Goal: Task Accomplishment & Management: Use online tool/utility

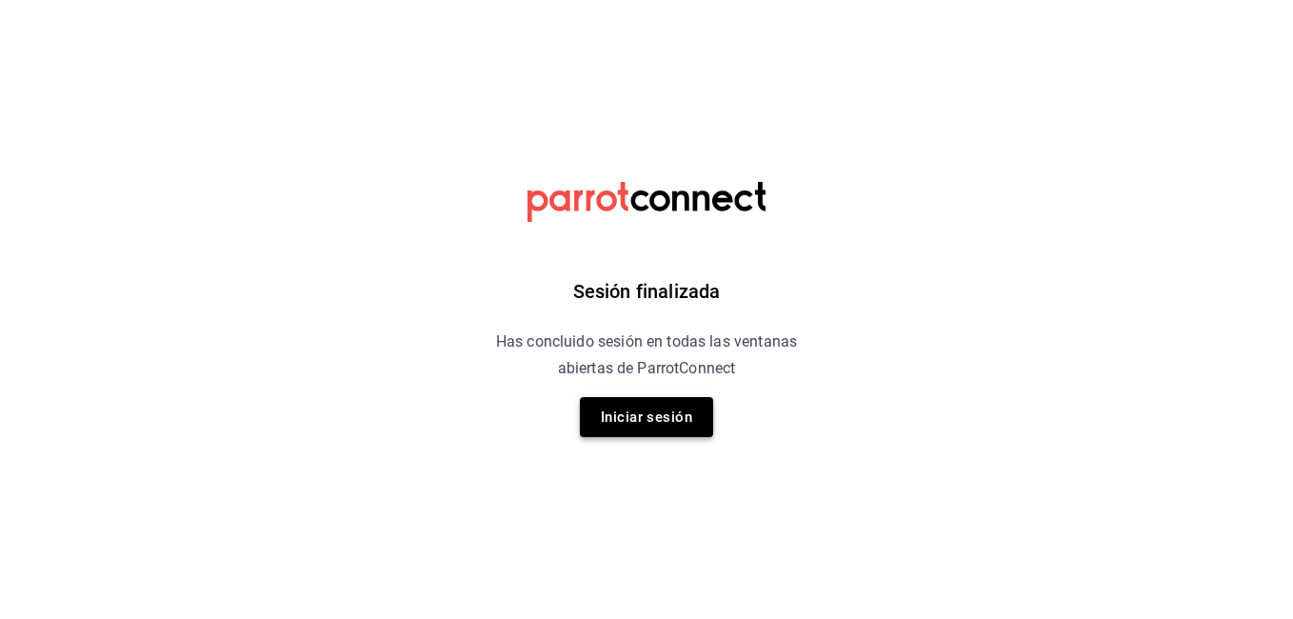
click at [658, 426] on button "Iniciar sesión" at bounding box center [646, 417] width 133 height 40
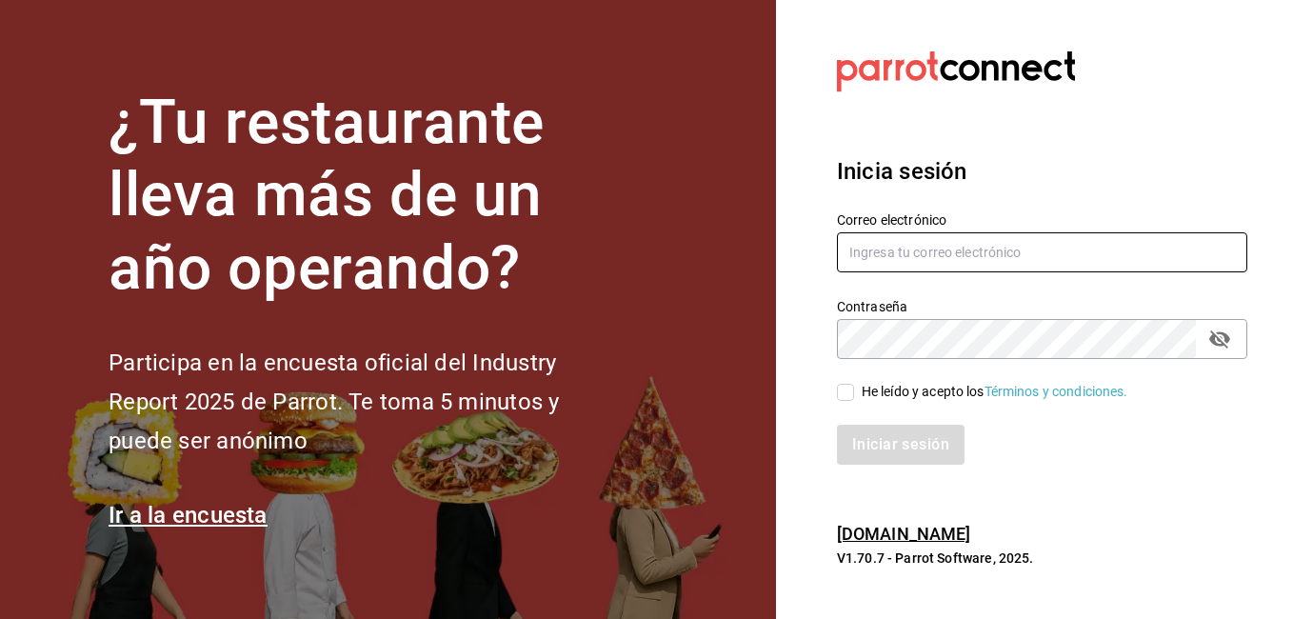
type input "[PERSON_NAME][EMAIL_ADDRESS][PERSON_NAME][DOMAIN_NAME]"
click at [895, 449] on div "Iniciar sesión" at bounding box center [1042, 445] width 410 height 40
click at [842, 392] on input "He leído y acepto los Términos y condiciones." at bounding box center [845, 392] width 17 height 17
checkbox input "true"
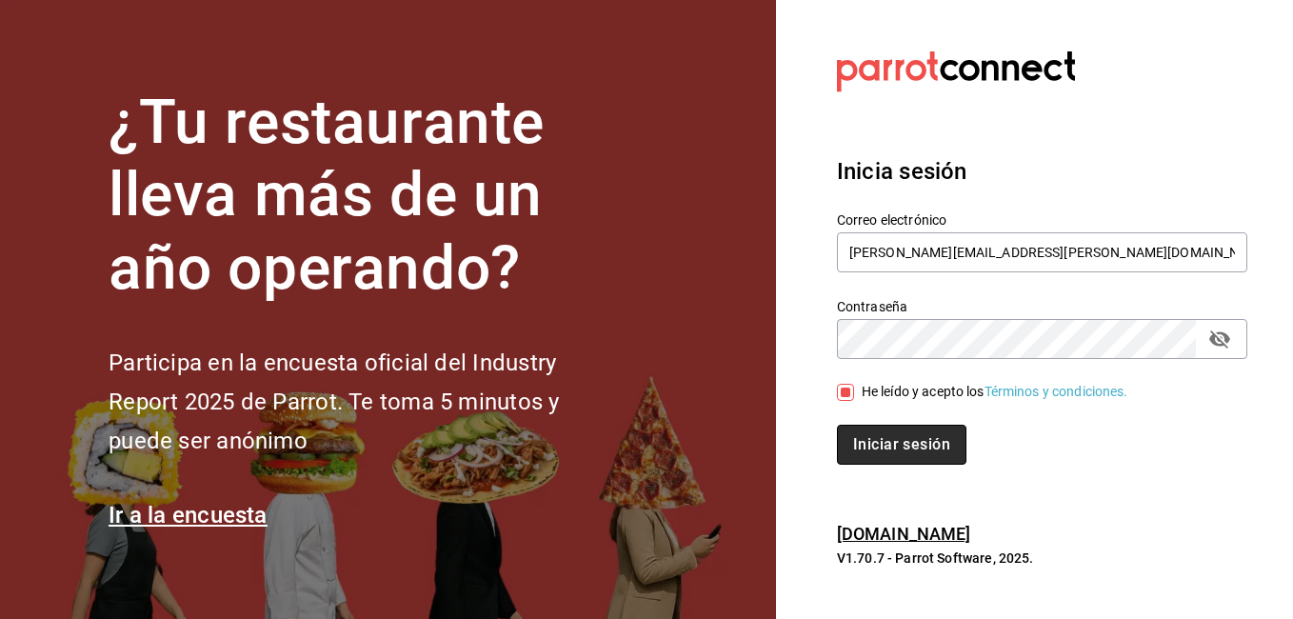
click at [901, 450] on button "Iniciar sesión" at bounding box center [901, 445] width 129 height 40
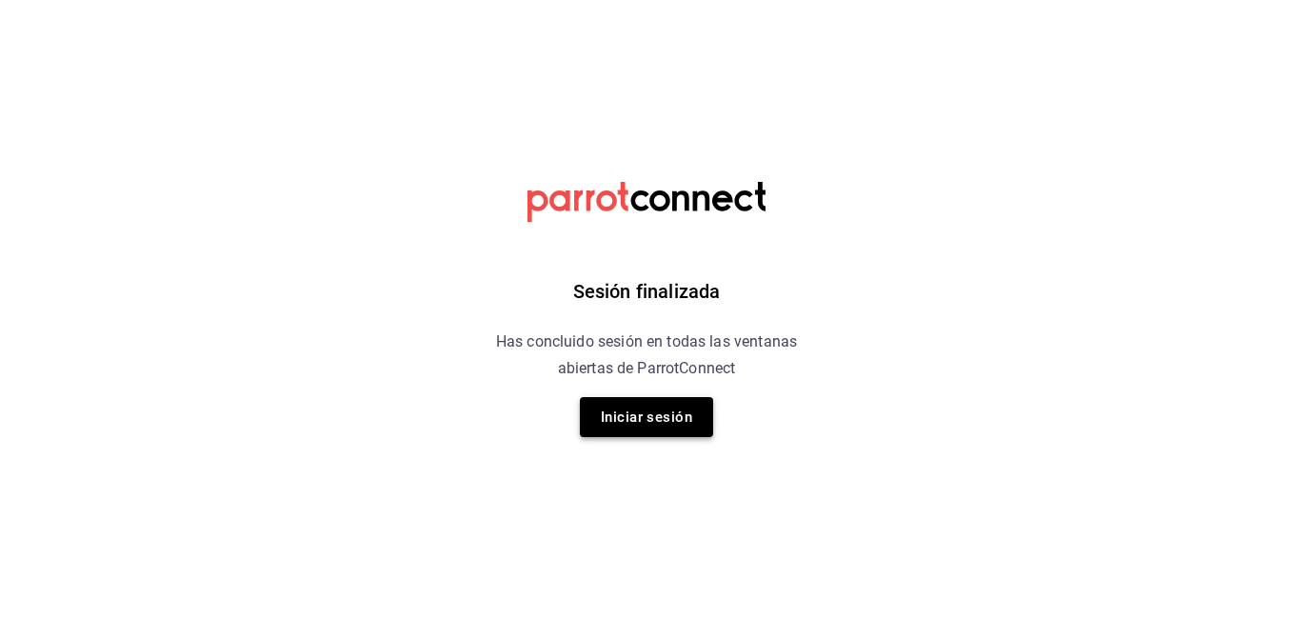
click at [614, 406] on button "Iniciar sesión" at bounding box center [646, 417] width 133 height 40
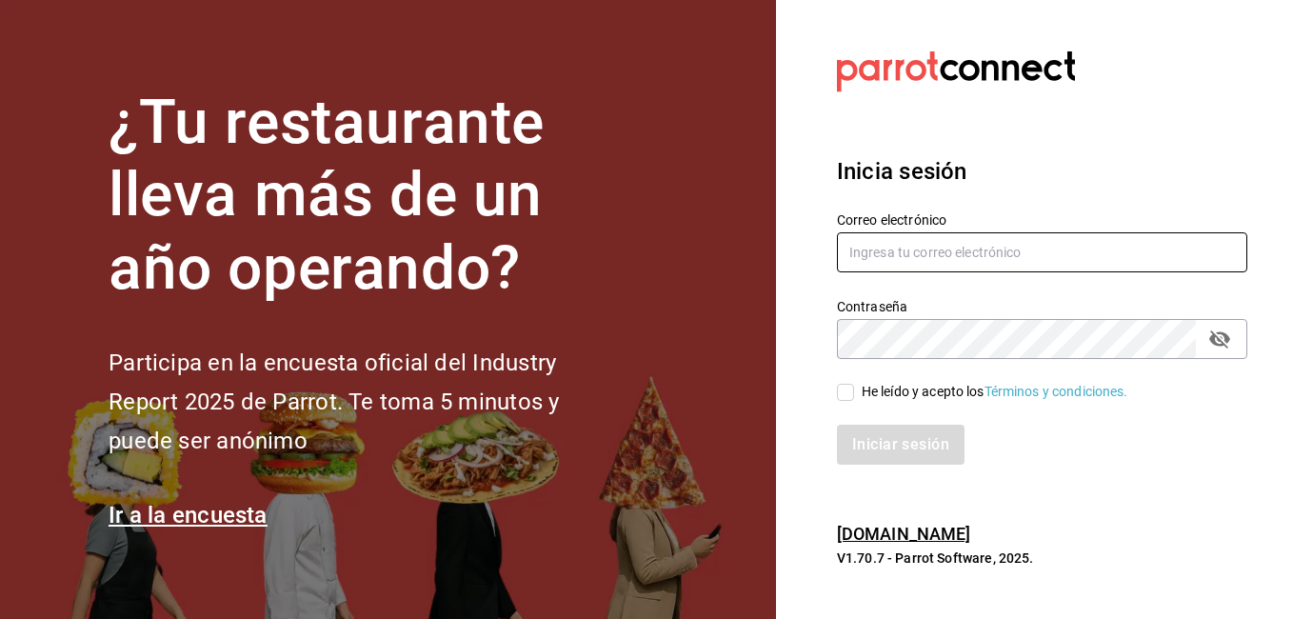
type input "[PERSON_NAME][EMAIL_ADDRESS][PERSON_NAME][DOMAIN_NAME]"
click at [839, 390] on input "He leído y acepto los Términos y condiciones." at bounding box center [845, 392] width 17 height 17
checkbox input "true"
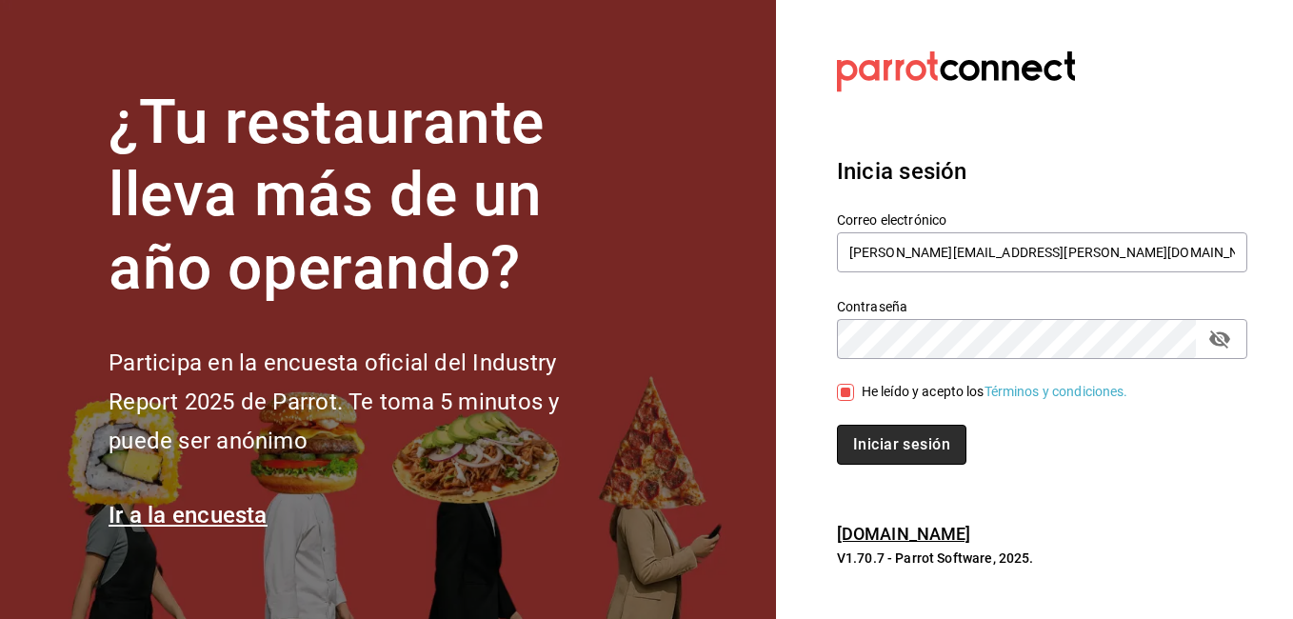
click at [858, 431] on button "Iniciar sesión" at bounding box center [901, 445] width 129 height 40
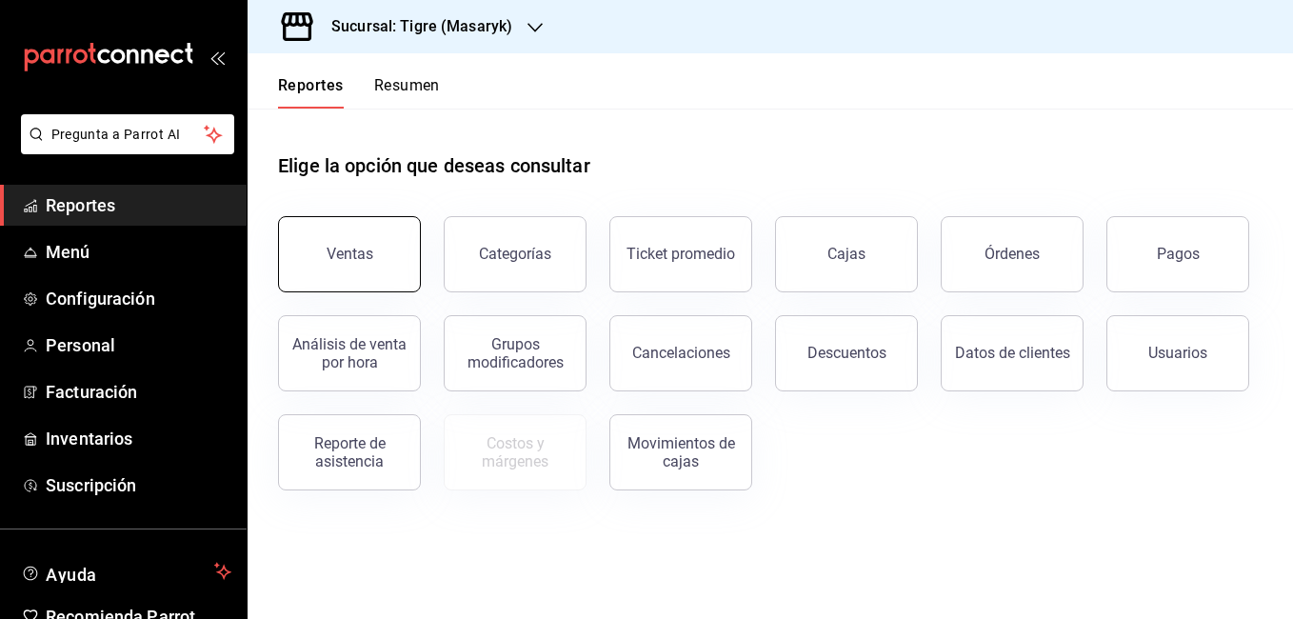
click at [372, 249] on button "Ventas" at bounding box center [349, 254] width 143 height 76
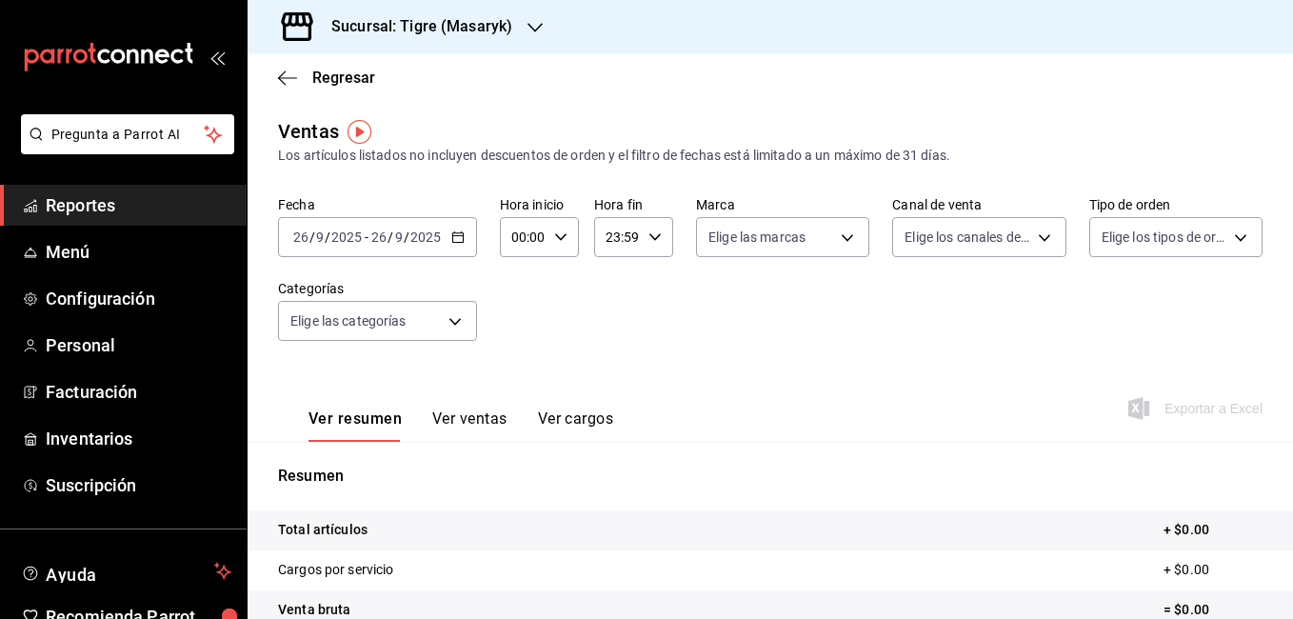
click at [456, 240] on icon "button" at bounding box center [457, 236] width 13 height 13
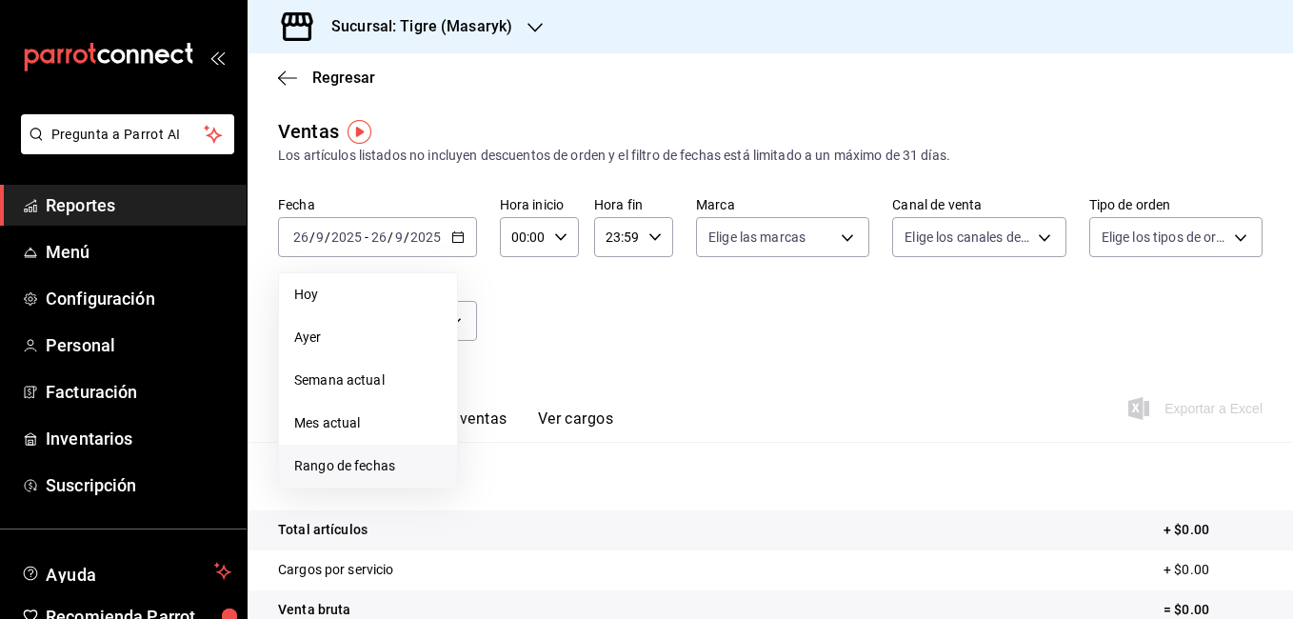
click at [374, 468] on span "Rango de fechas" at bounding box center [368, 466] width 148 height 20
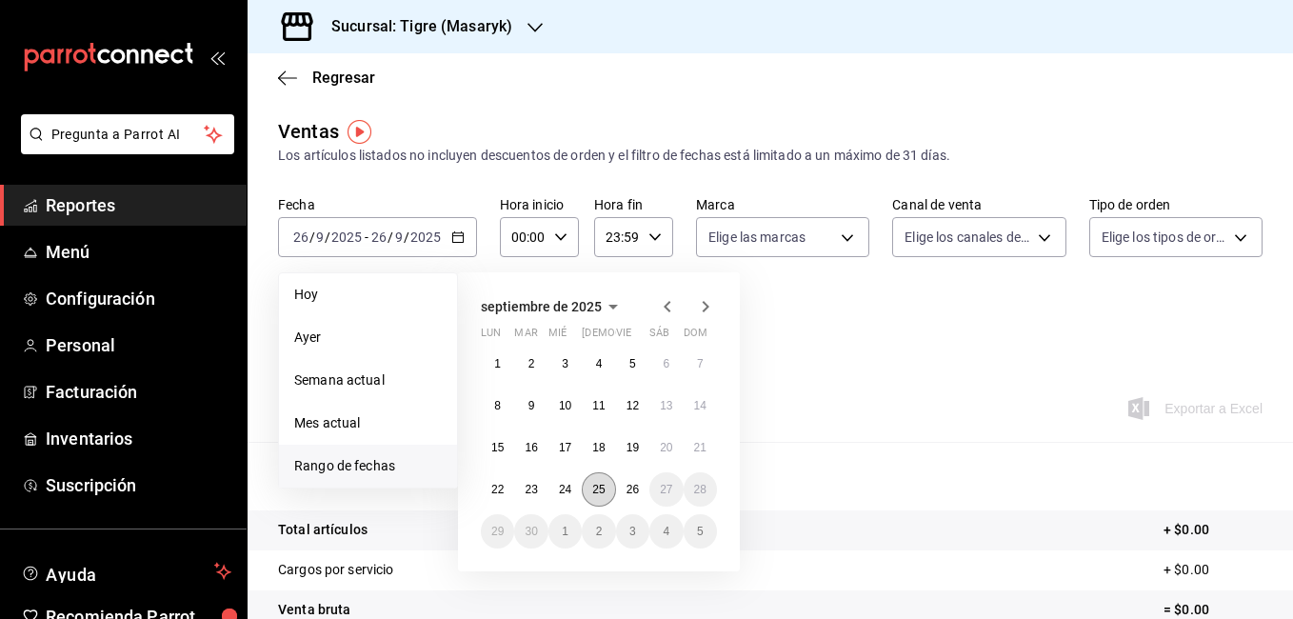
click at [603, 489] on abbr "25" at bounding box center [598, 489] width 12 height 13
click at [605, 484] on button "25" at bounding box center [598, 489] width 33 height 34
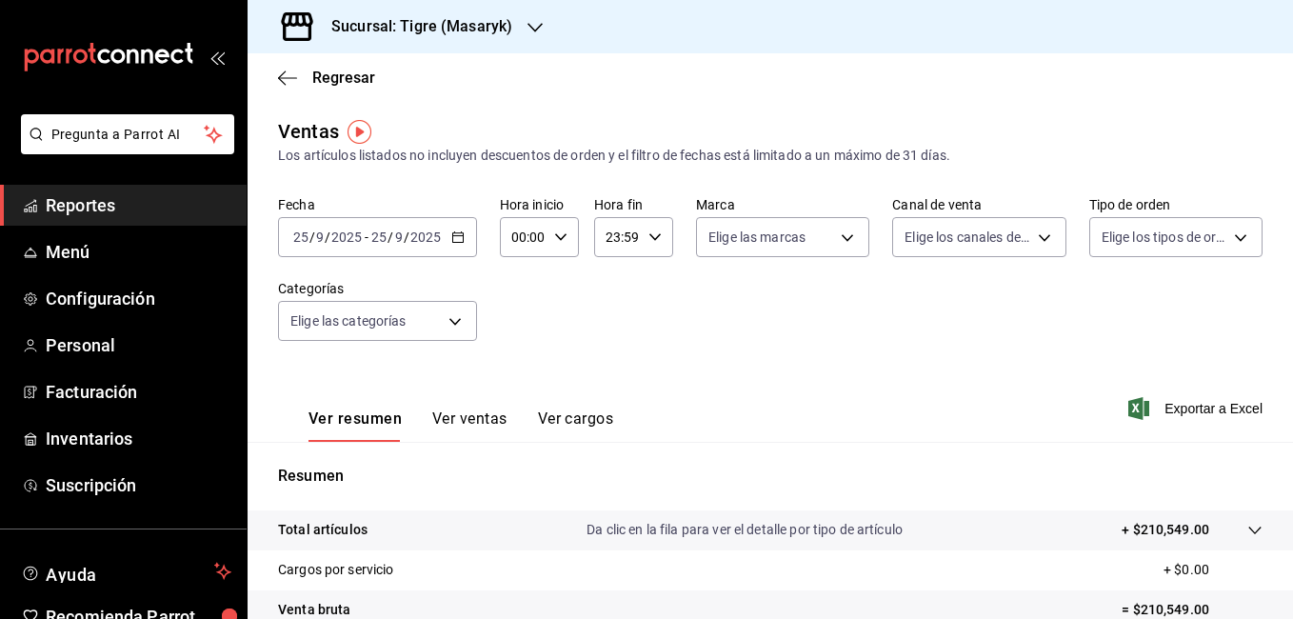
click at [558, 231] on icon "button" at bounding box center [560, 236] width 13 height 13
click at [517, 383] on span "02" at bounding box center [518, 376] width 9 height 15
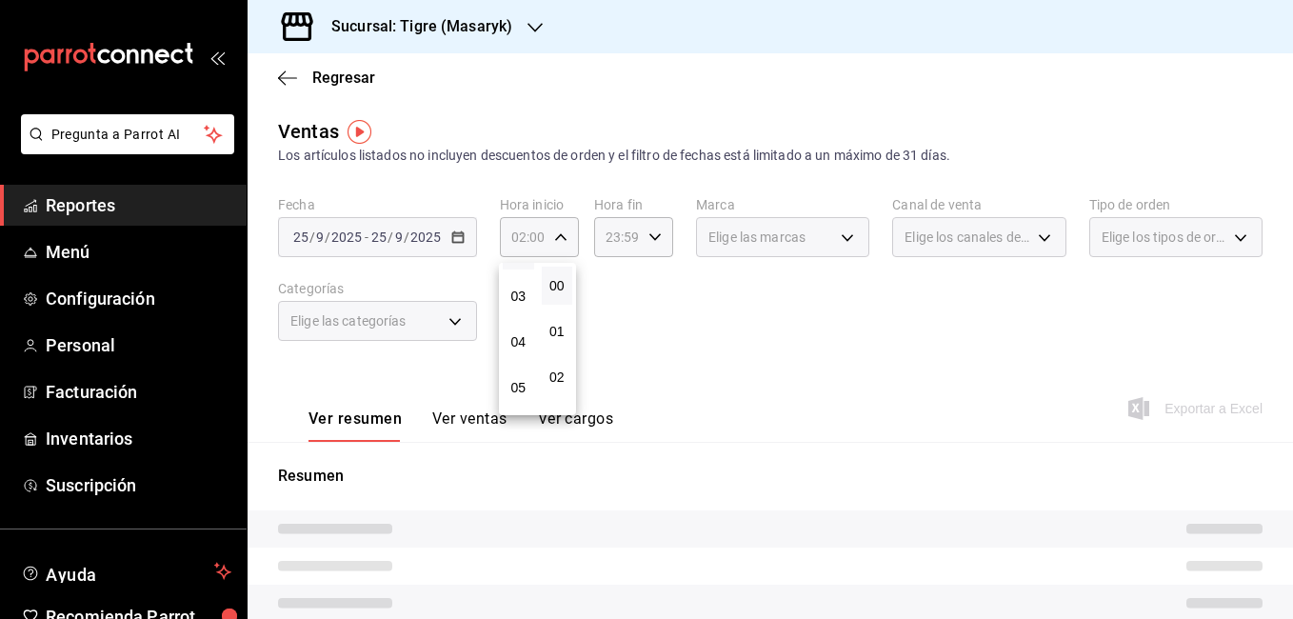
scroll to position [190, 0]
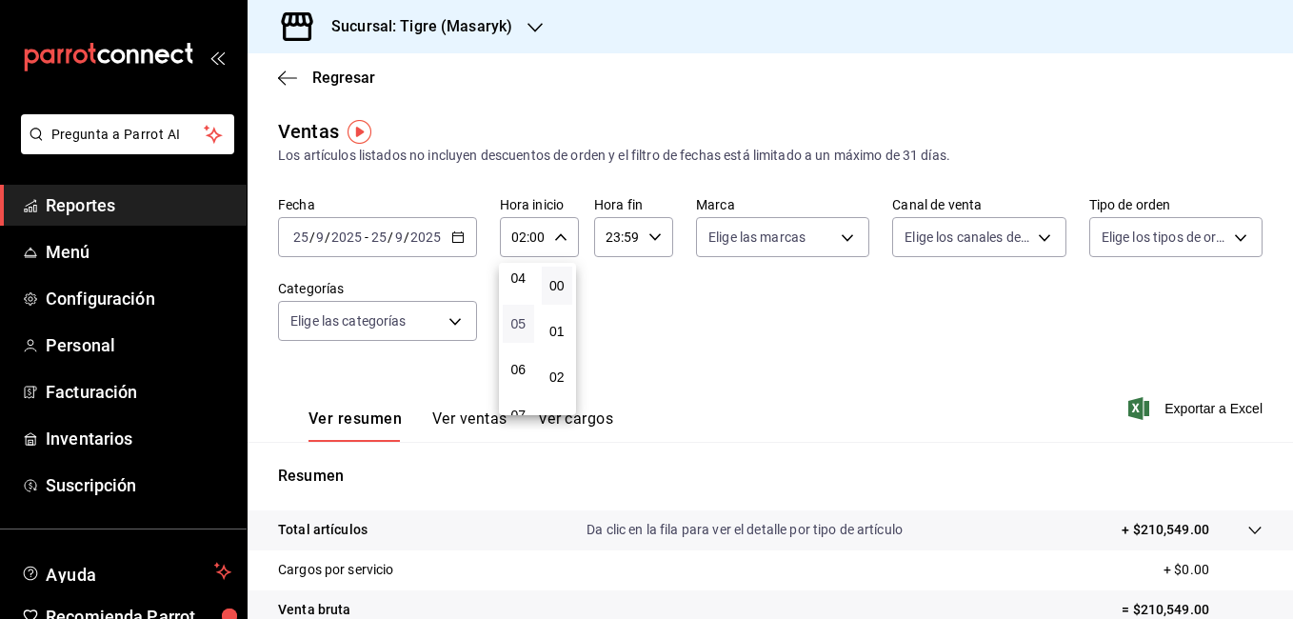
click at [520, 330] on span "05" at bounding box center [518, 323] width 9 height 15
type input "05:00"
click at [652, 232] on div at bounding box center [646, 309] width 1293 height 619
click at [651, 235] on icon "button" at bounding box center [654, 236] width 13 height 13
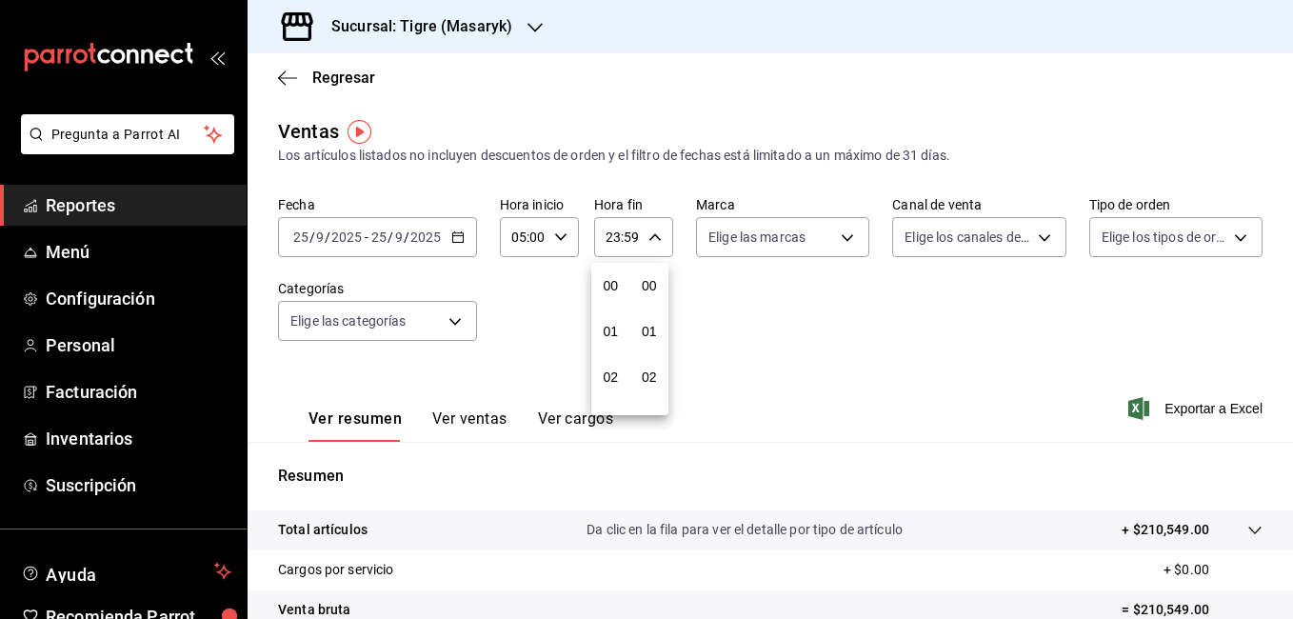
scroll to position [2589, 0]
click at [613, 340] on span "22" at bounding box center [610, 346] width 9 height 15
click at [607, 395] on span "05" at bounding box center [610, 394] width 9 height 15
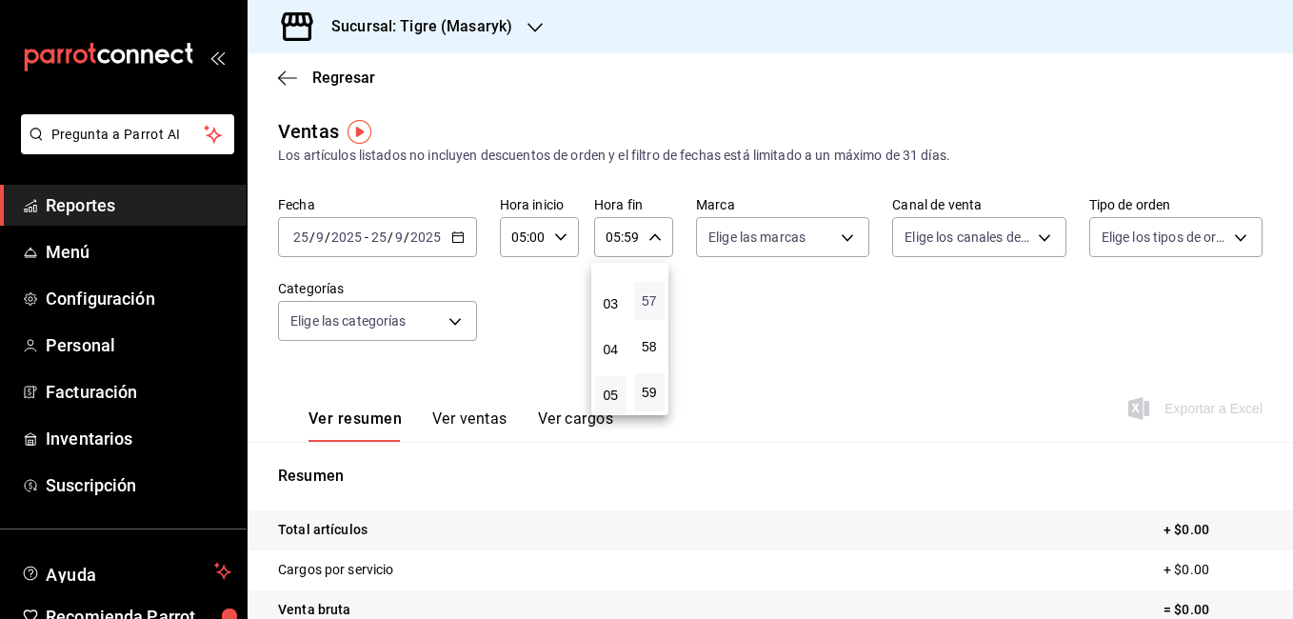
click at [653, 302] on span "57" at bounding box center [649, 300] width 9 height 15
click at [654, 286] on span "00" at bounding box center [649, 285] width 9 height 15
type input "05:00"
click at [724, 314] on div at bounding box center [646, 309] width 1293 height 619
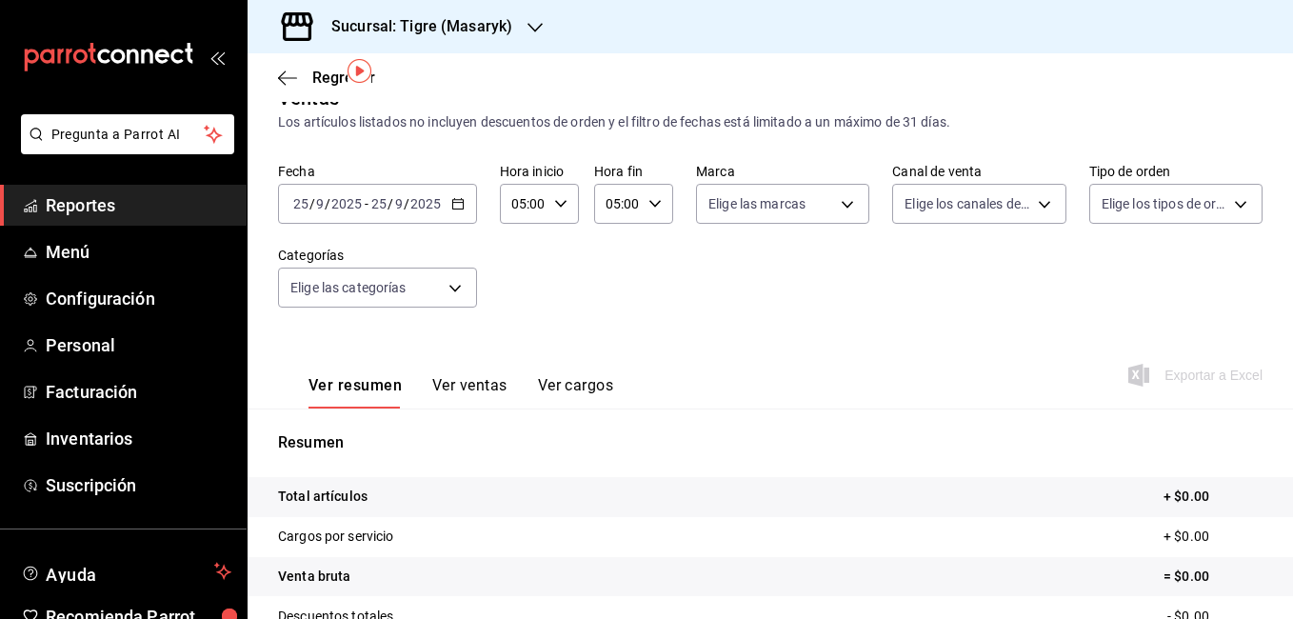
scroll to position [64, 0]
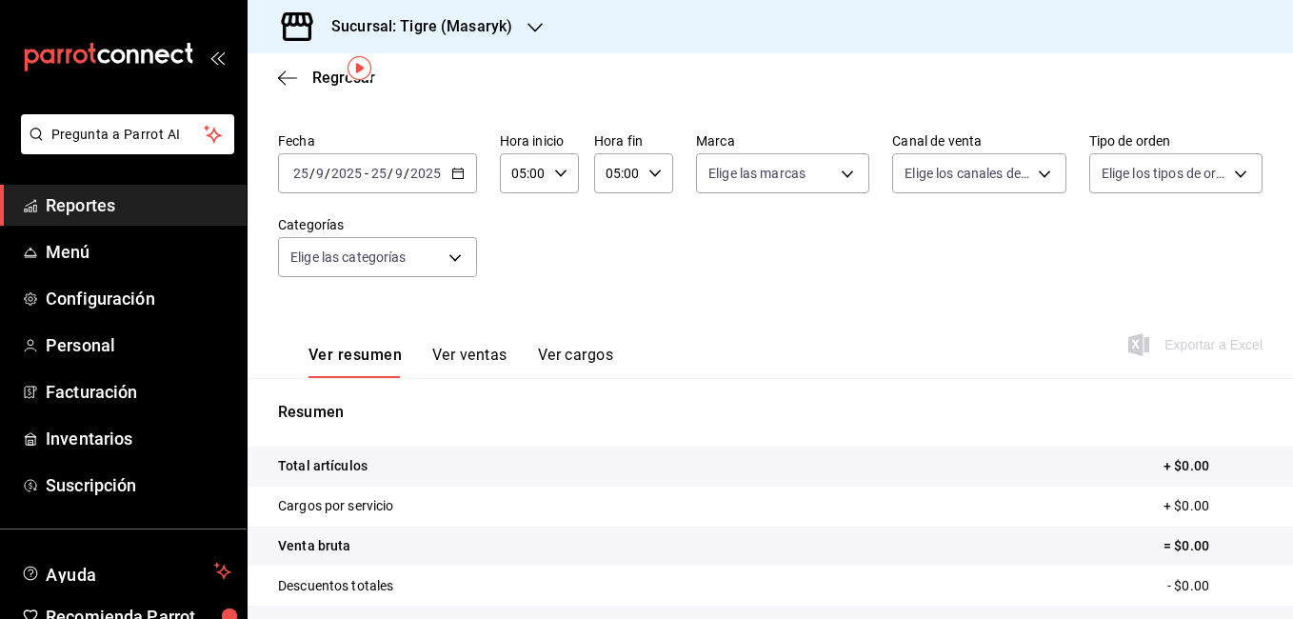
click at [460, 175] on icon "button" at bounding box center [457, 173] width 13 height 13
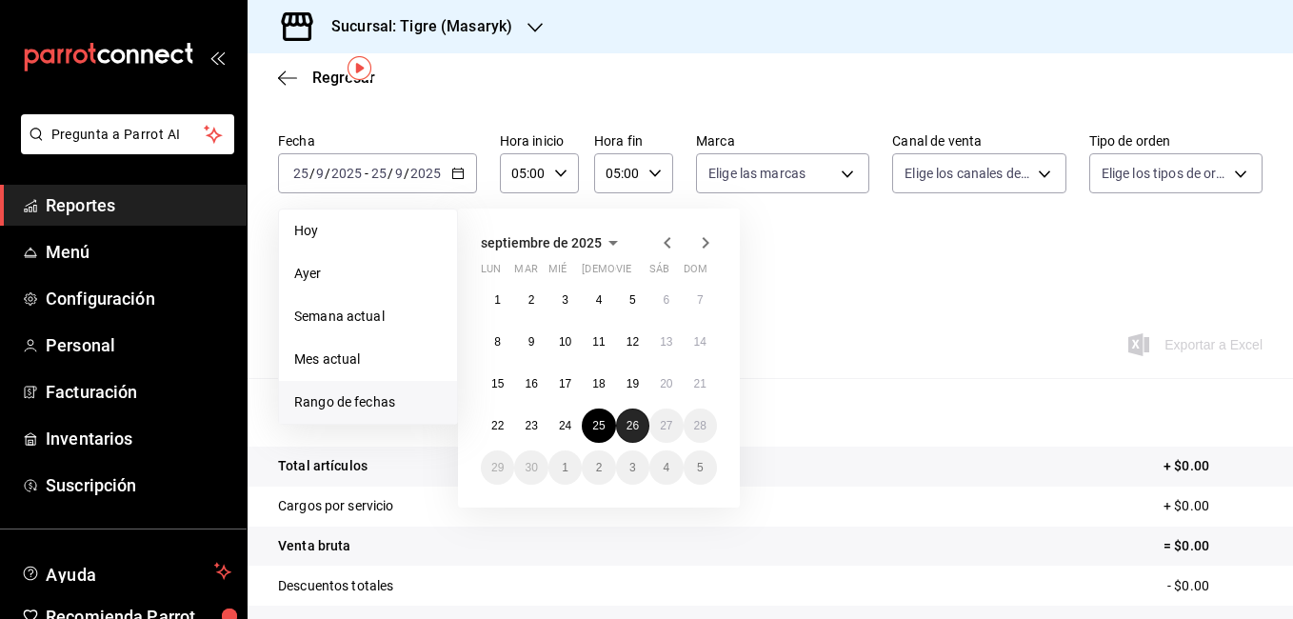
click at [626, 426] on abbr "26" at bounding box center [632, 425] width 12 height 13
click at [609, 426] on button "25" at bounding box center [598, 425] width 33 height 34
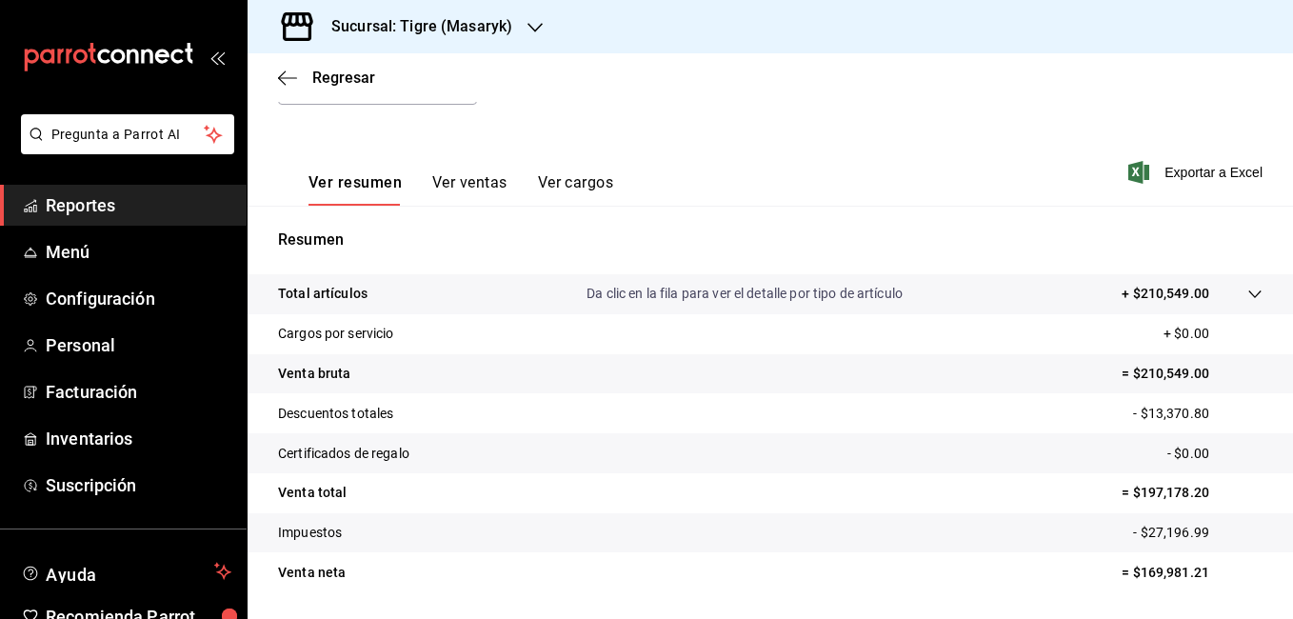
scroll to position [293, 0]
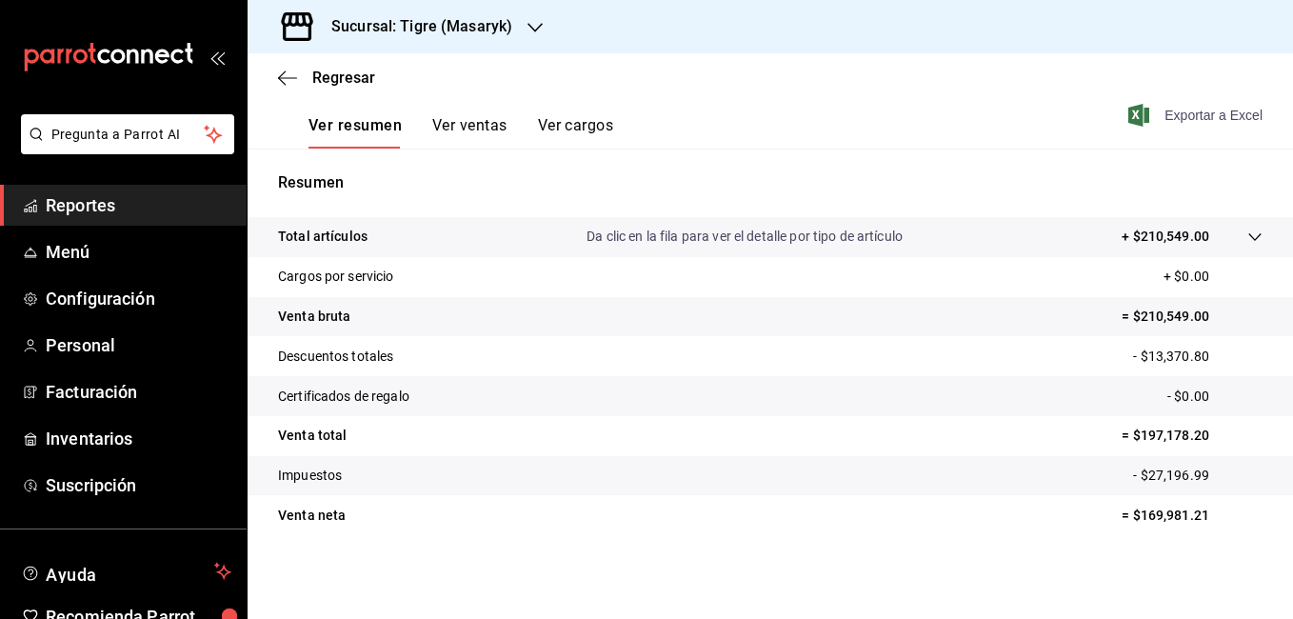
click at [1171, 119] on span "Exportar a Excel" at bounding box center [1197, 115] width 130 height 23
click at [1173, 32] on div "Sucursal: Tigre (Masaryk)" at bounding box center [770, 26] width 1045 height 53
click at [468, 126] on button "Ver ventas" at bounding box center [469, 132] width 75 height 32
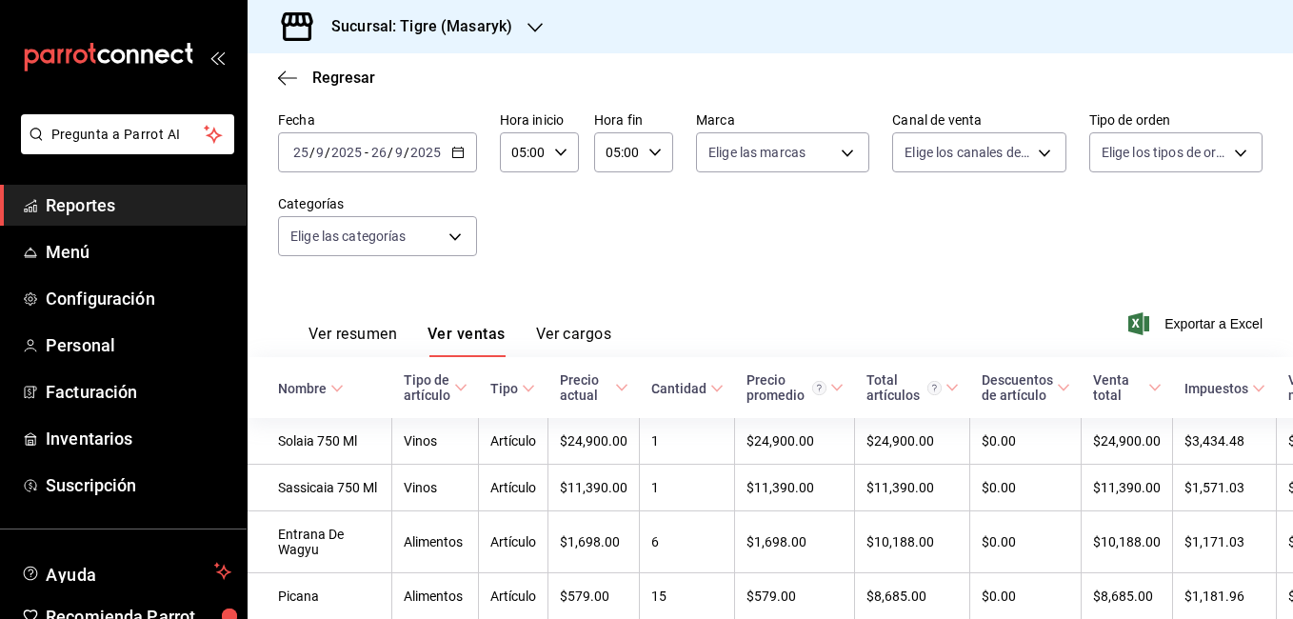
scroll to position [293, 0]
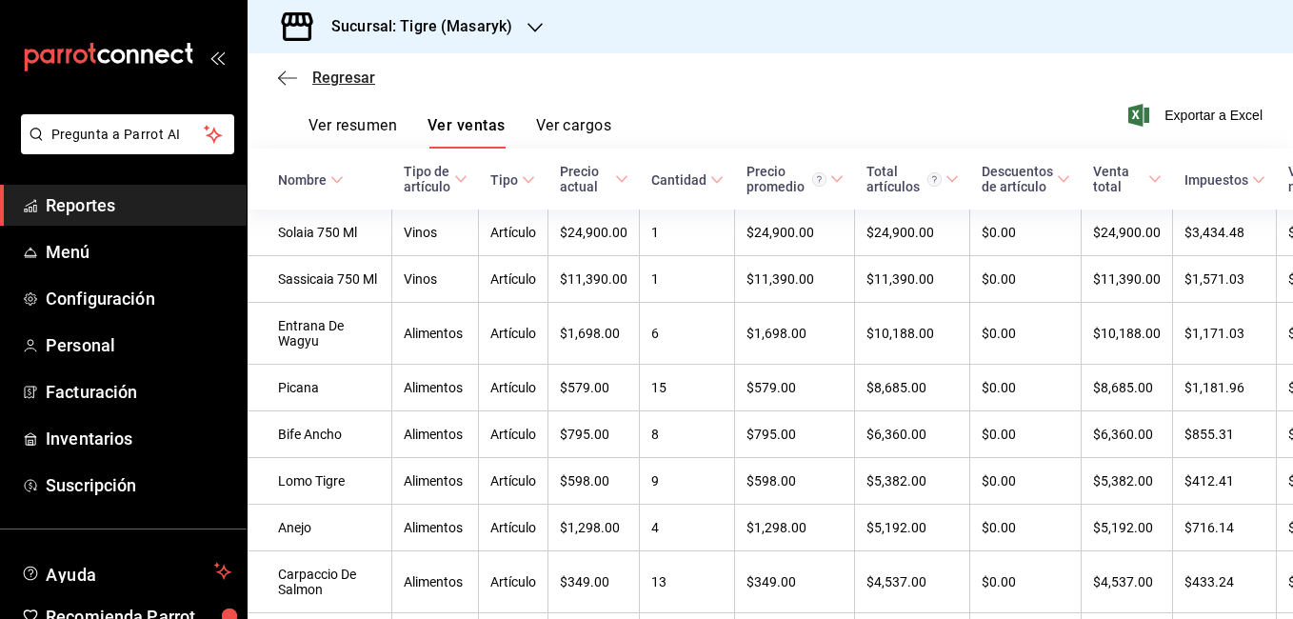
click at [299, 78] on span "Regresar" at bounding box center [326, 78] width 97 height 18
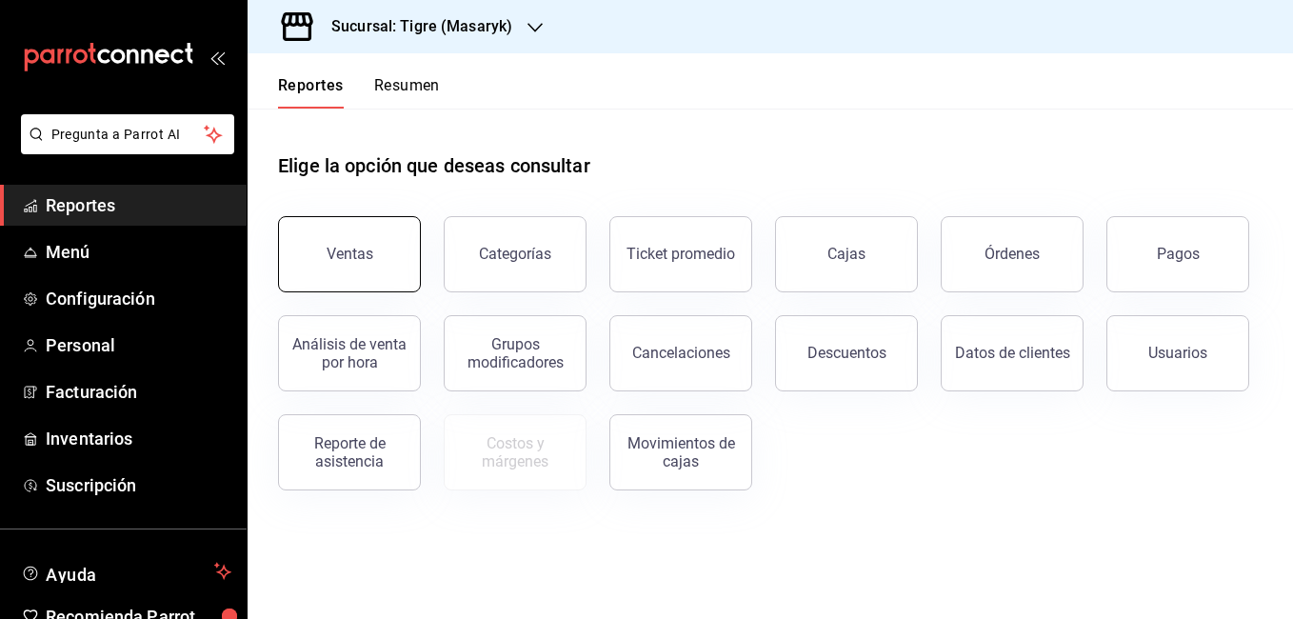
click at [385, 268] on button "Ventas" at bounding box center [349, 254] width 143 height 76
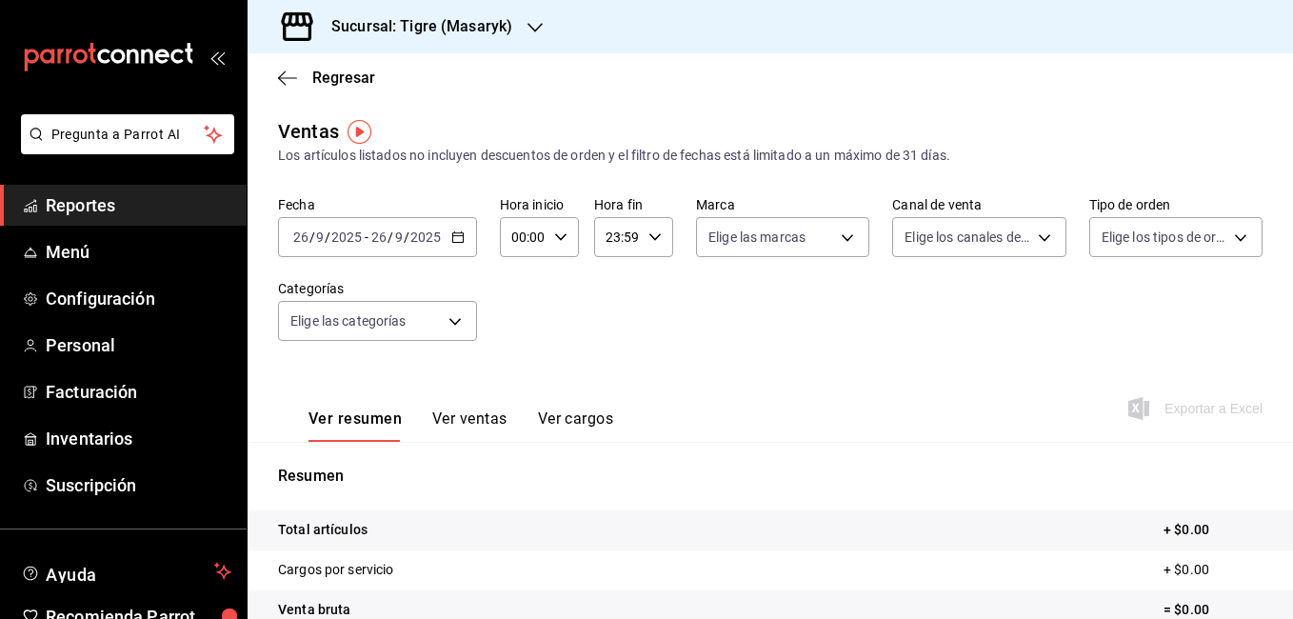
click at [457, 240] on icon "button" at bounding box center [457, 236] width 13 height 13
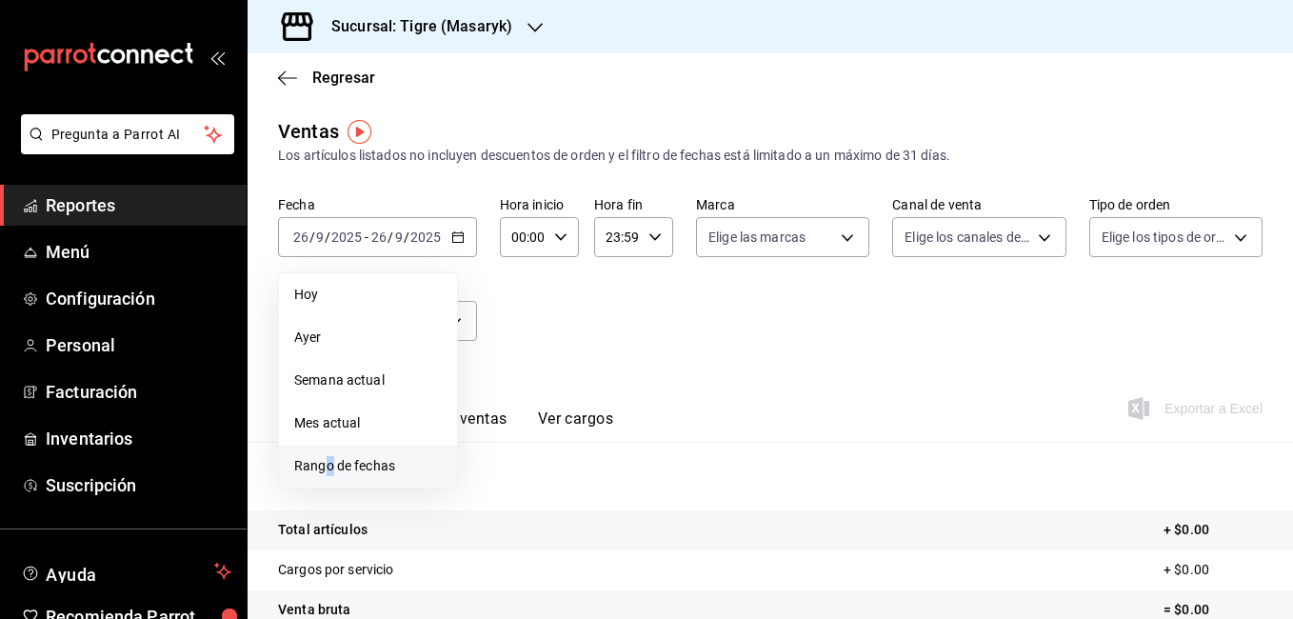
click at [331, 468] on span "Rango de fechas" at bounding box center [368, 466] width 148 height 20
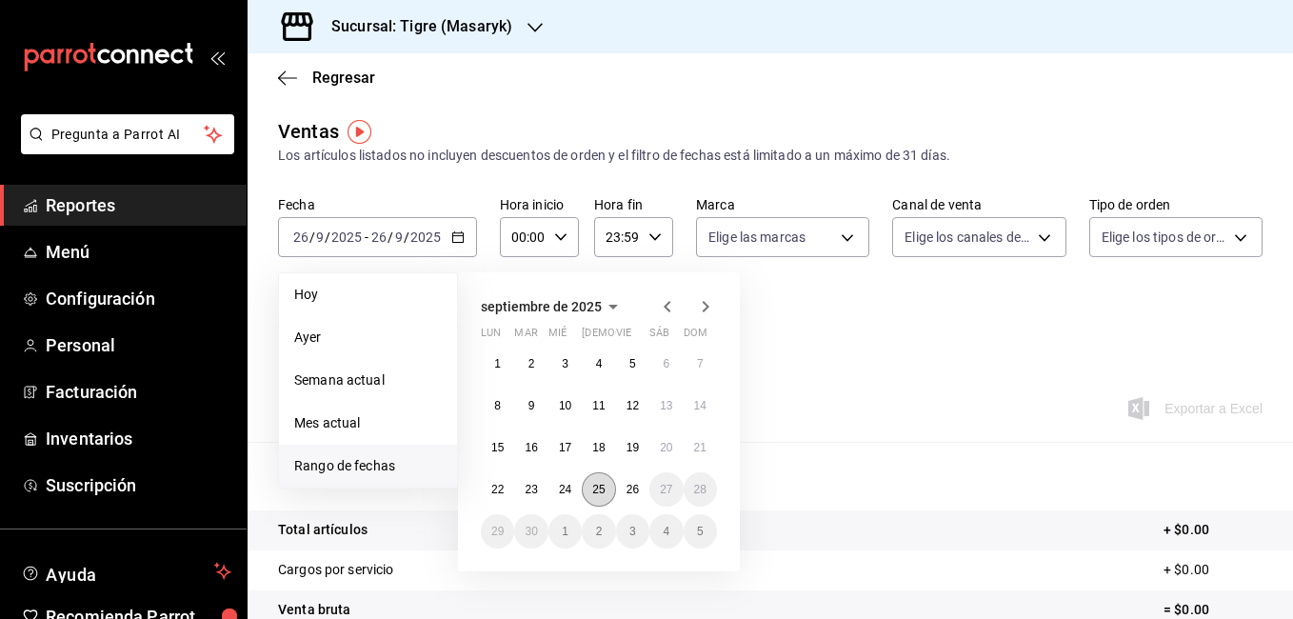
click at [597, 493] on abbr "25" at bounding box center [598, 489] width 12 height 13
click at [623, 487] on button "26" at bounding box center [632, 489] width 33 height 34
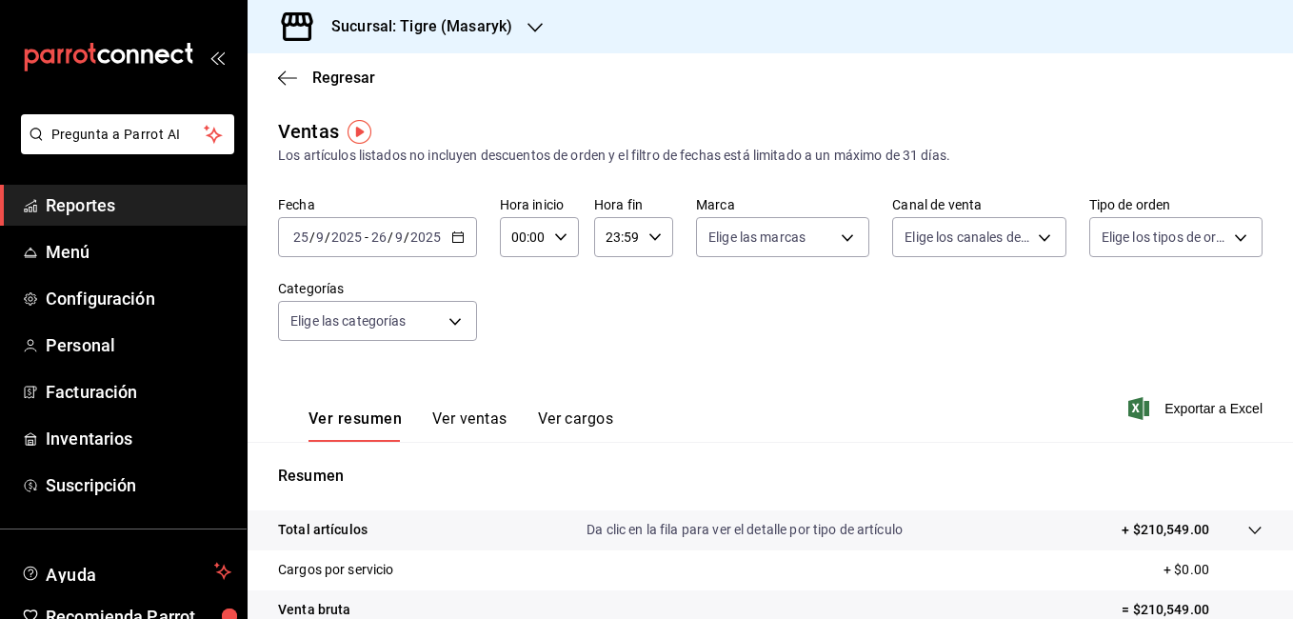
click at [562, 240] on icon "button" at bounding box center [560, 236] width 13 height 13
click at [516, 333] on span "01" at bounding box center [518, 331] width 9 height 15
click at [522, 324] on span "05" at bounding box center [518, 323] width 9 height 15
type input "05:00"
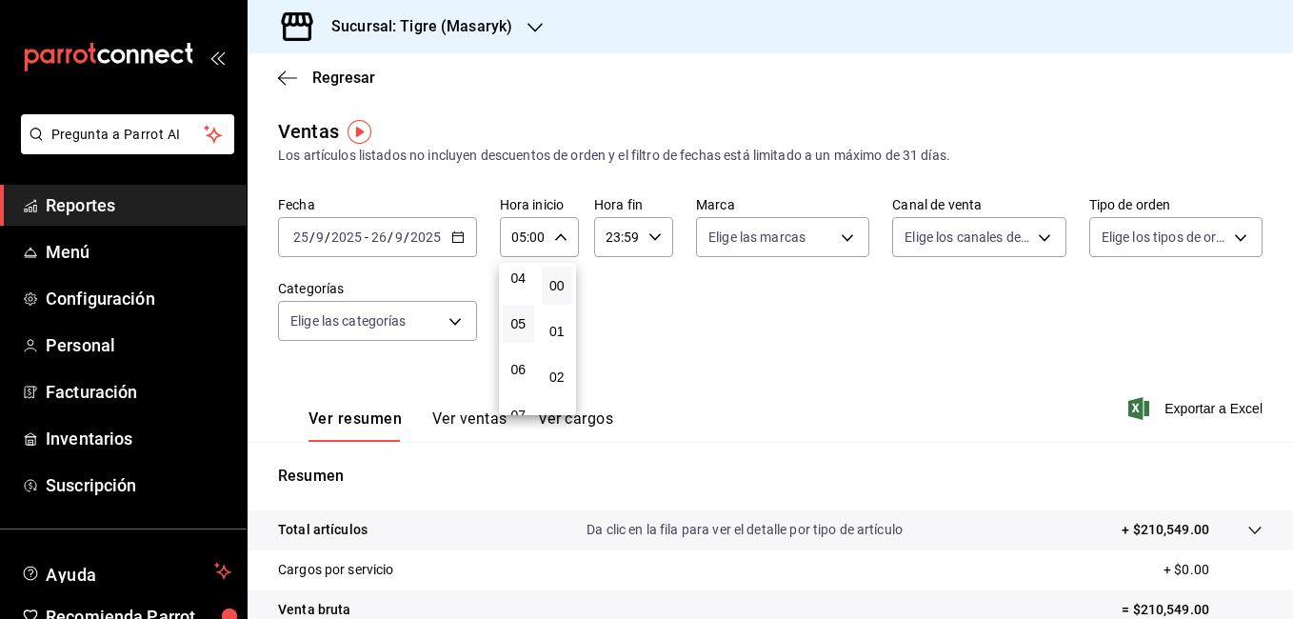
click at [642, 233] on div at bounding box center [646, 309] width 1293 height 619
click at [641, 242] on div "23:59 Hora fin" at bounding box center [633, 237] width 79 height 40
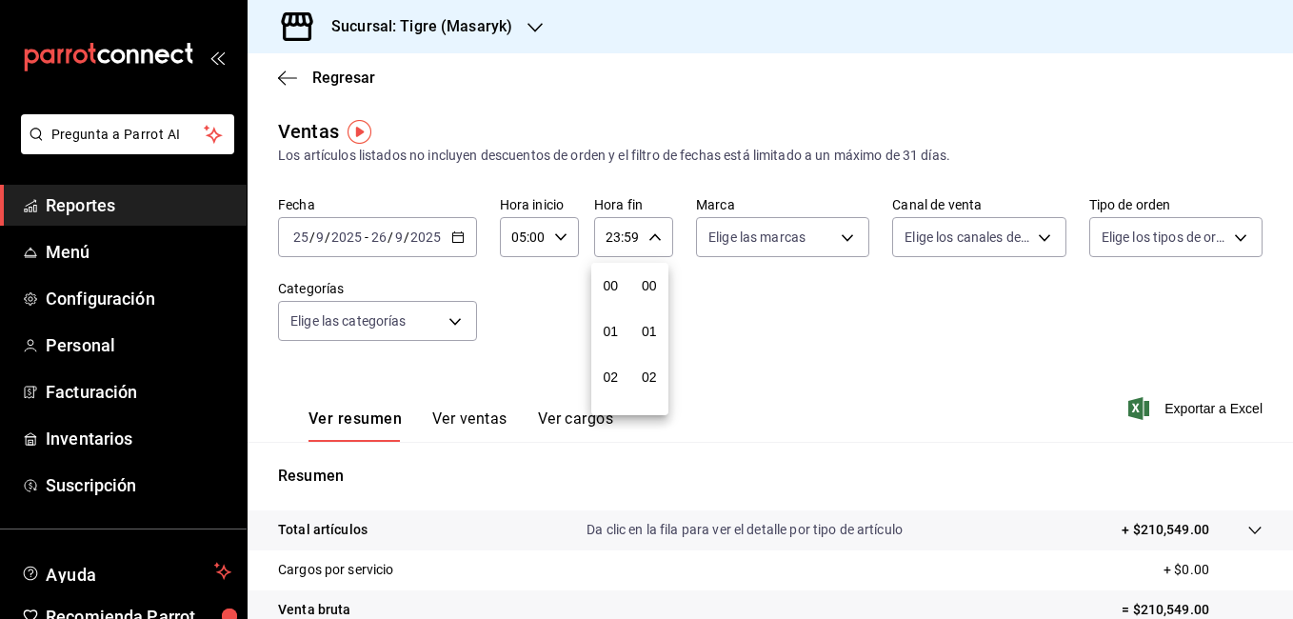
scroll to position [2589, 0]
click at [614, 302] on span "21" at bounding box center [610, 300] width 9 height 15
click at [611, 278] on button "05" at bounding box center [610, 267] width 31 height 38
click at [645, 280] on span "00" at bounding box center [649, 285] width 9 height 15
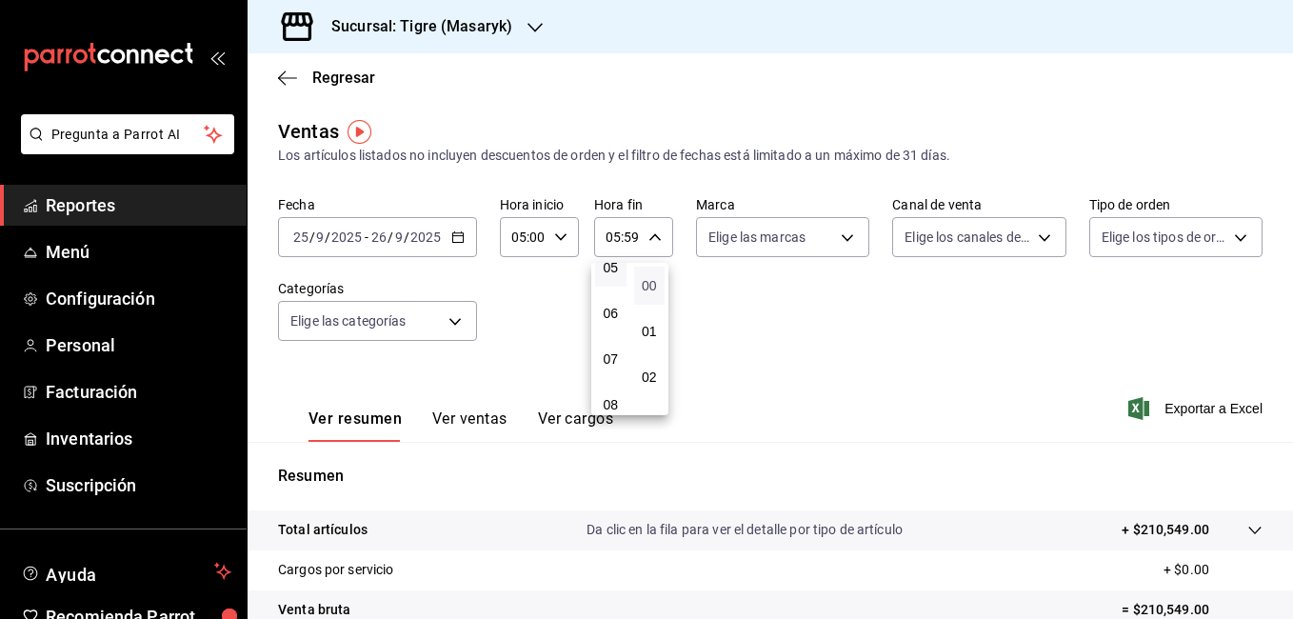
type input "05:00"
click at [853, 330] on div at bounding box center [646, 309] width 1293 height 619
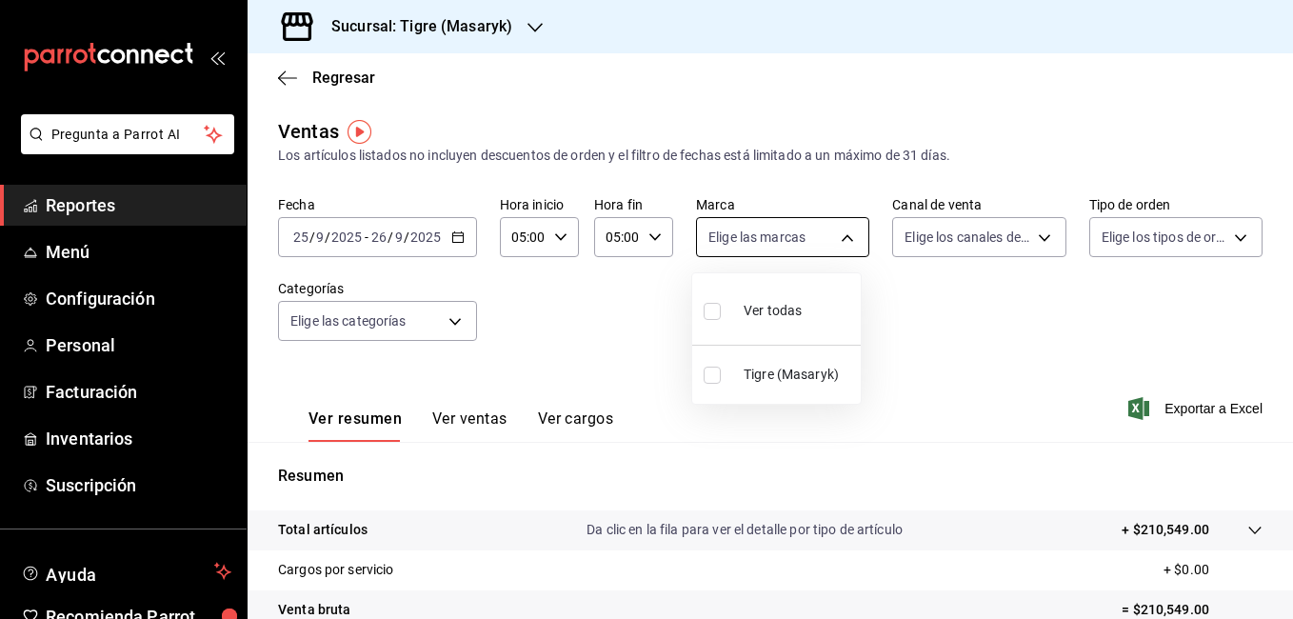
click at [842, 240] on body "Pregunta a Parrot AI Reportes Menú Configuración Personal Facturación Inventari…" at bounding box center [646, 309] width 1293 height 619
click at [784, 307] on span "Ver todas" at bounding box center [772, 311] width 58 height 20
type input "0f86158e-2edf-4eb8-b958-7d07c808eb5c"
checkbox input "true"
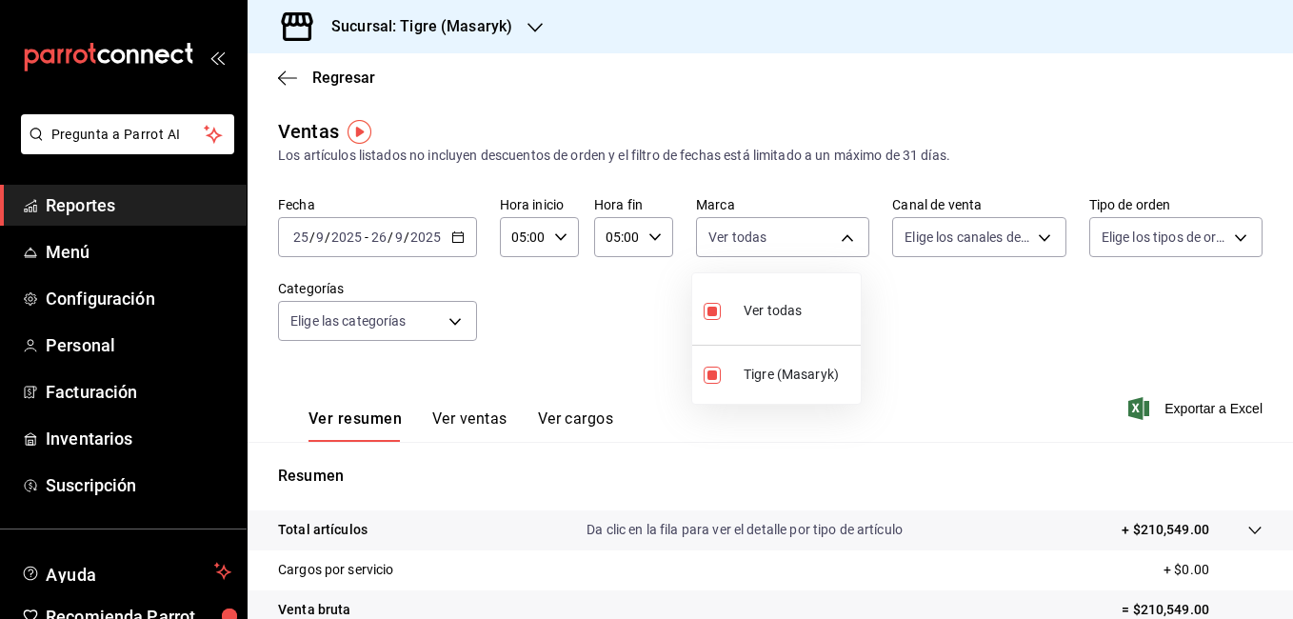
click at [1038, 235] on div at bounding box center [646, 309] width 1293 height 619
click at [1034, 235] on body "Pregunta a Parrot AI Reportes Menú Configuración Personal Facturación Inventari…" at bounding box center [646, 309] width 1293 height 619
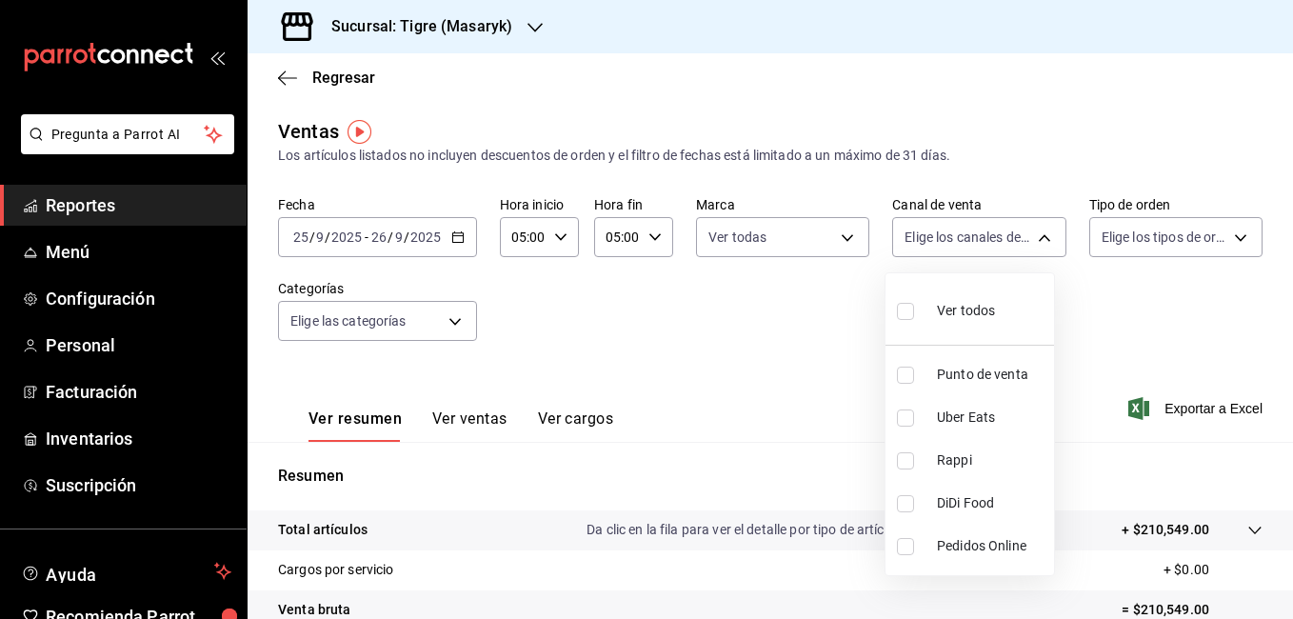
click at [984, 309] on span "Ver todos" at bounding box center [966, 311] width 58 height 20
type input "PARROT,UBER_EATS,RAPPI,DIDI_FOOD,ONLINE"
checkbox input "true"
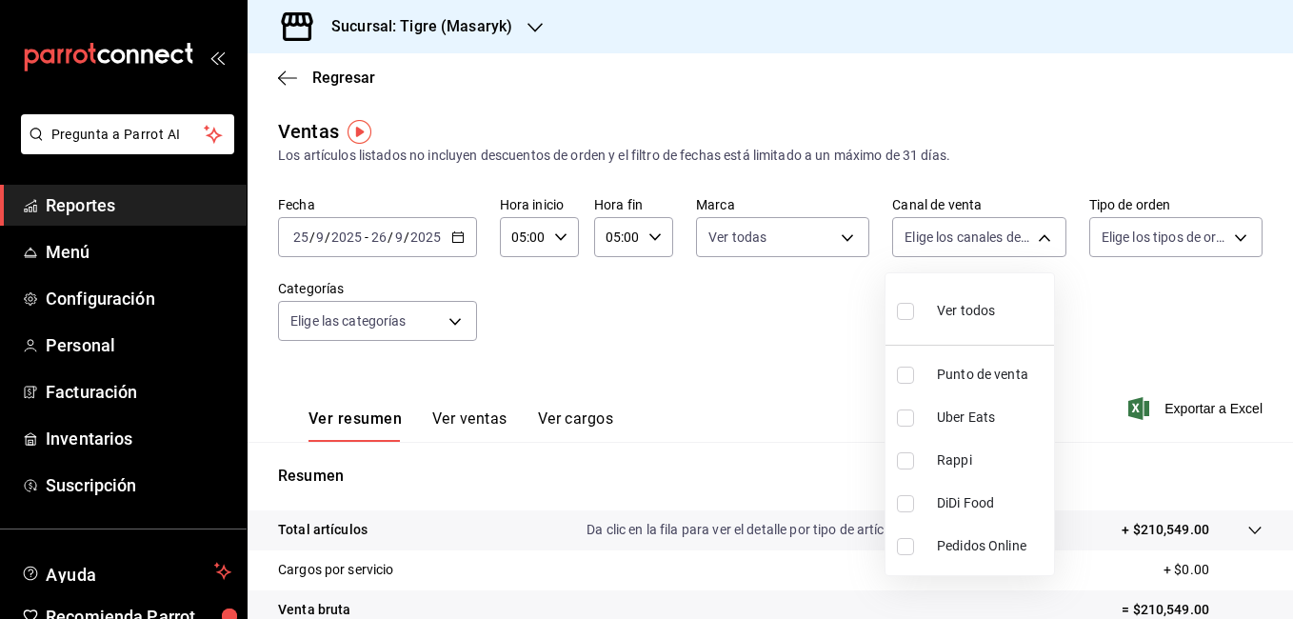
checkbox input "true"
click at [1229, 239] on div at bounding box center [646, 309] width 1293 height 619
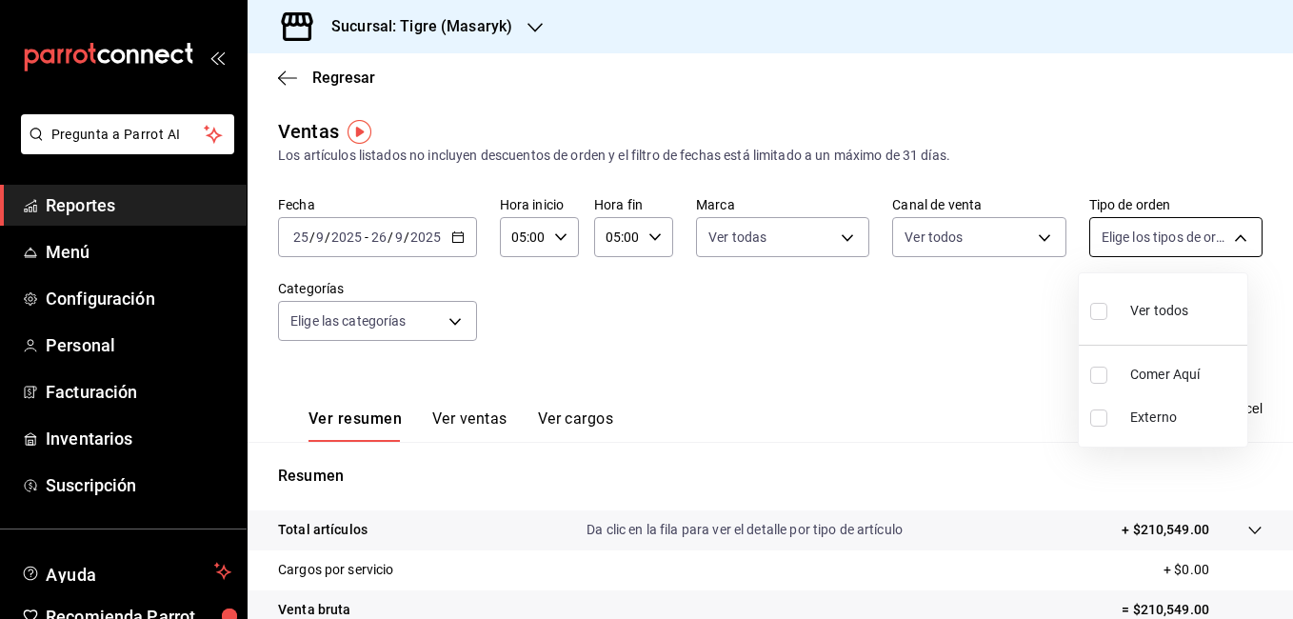
click at [1228, 240] on body "Pregunta a Parrot AI Reportes Menú Configuración Personal Facturación Inventari…" at bounding box center [646, 309] width 1293 height 619
click at [1168, 306] on span "Ver todos" at bounding box center [1159, 311] width 58 height 20
type input "055f9661-bd08-44a8-b190-ece87b7249e5,EXTERNAL"
checkbox input "true"
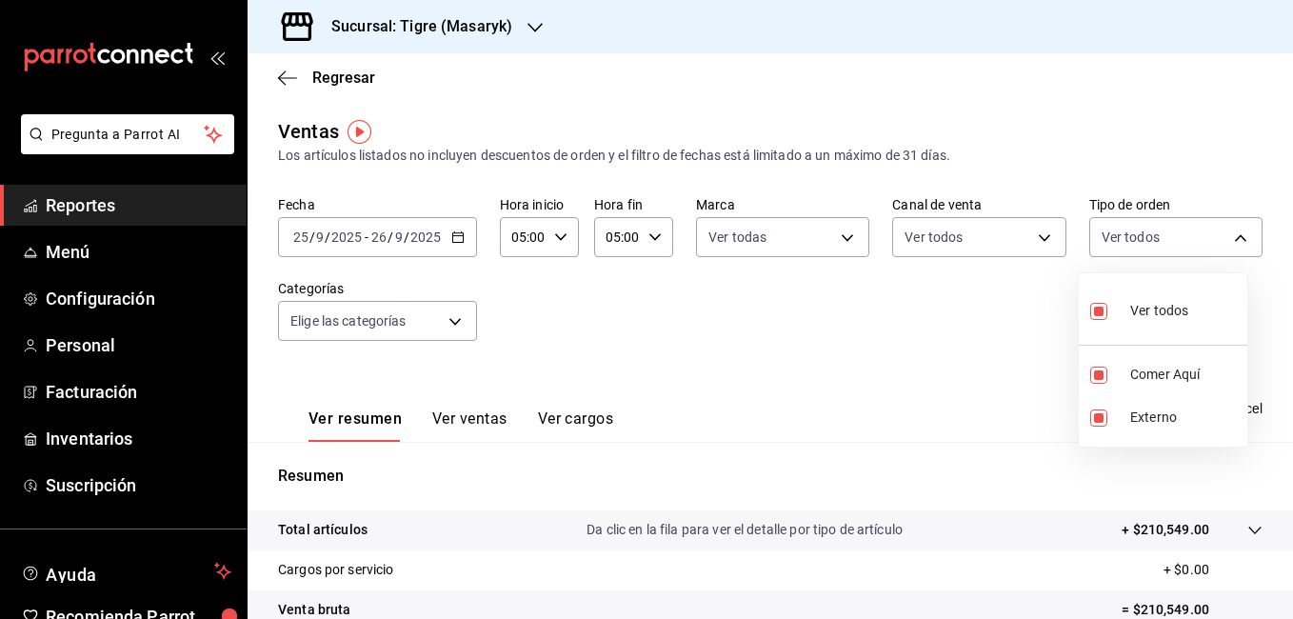
checkbox input "true"
click at [457, 321] on div at bounding box center [646, 309] width 1293 height 619
click at [457, 321] on body "Pregunta a Parrot AI Reportes Menú Configuración Personal Facturación Inventari…" at bounding box center [646, 309] width 1293 height 619
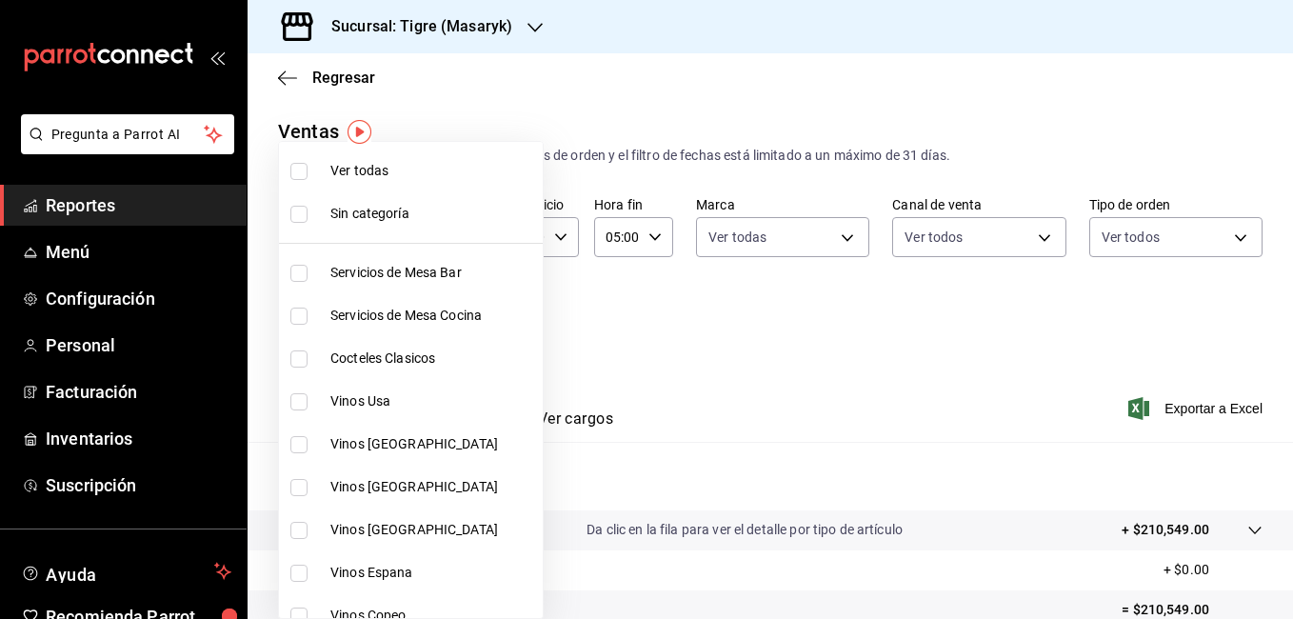
click at [566, 295] on div at bounding box center [646, 309] width 1293 height 619
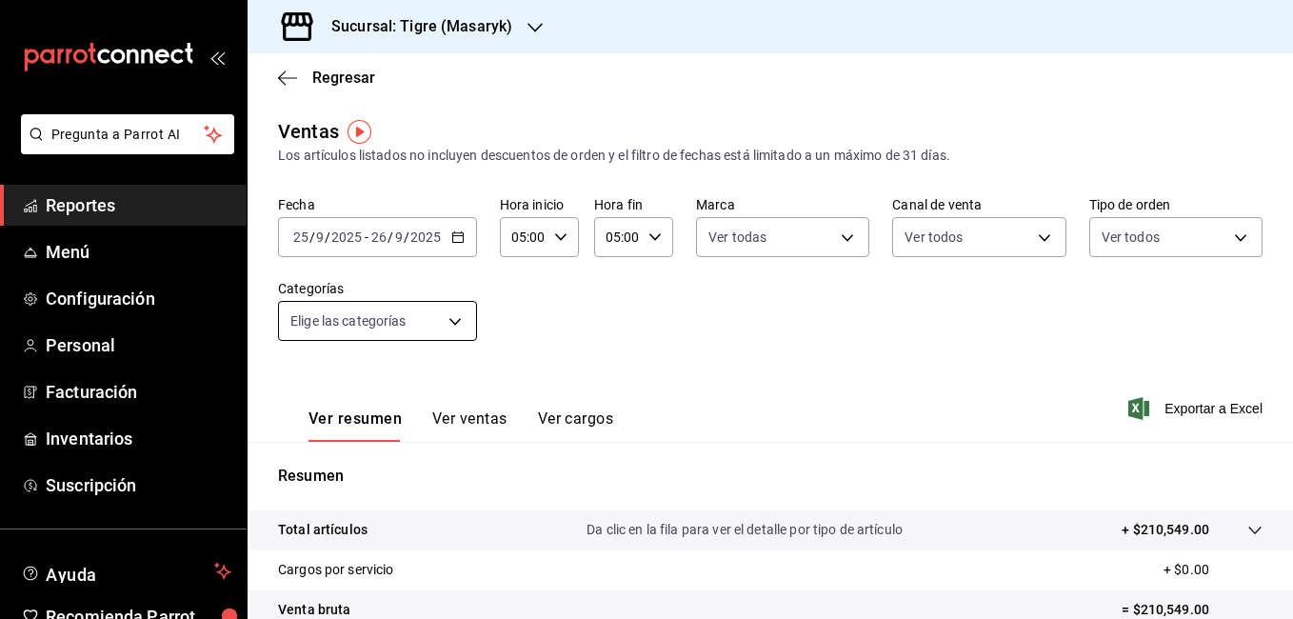
click at [446, 321] on body "Pregunta a Parrot AI Reportes Menú Configuración Personal Facturación Inventari…" at bounding box center [646, 309] width 1293 height 619
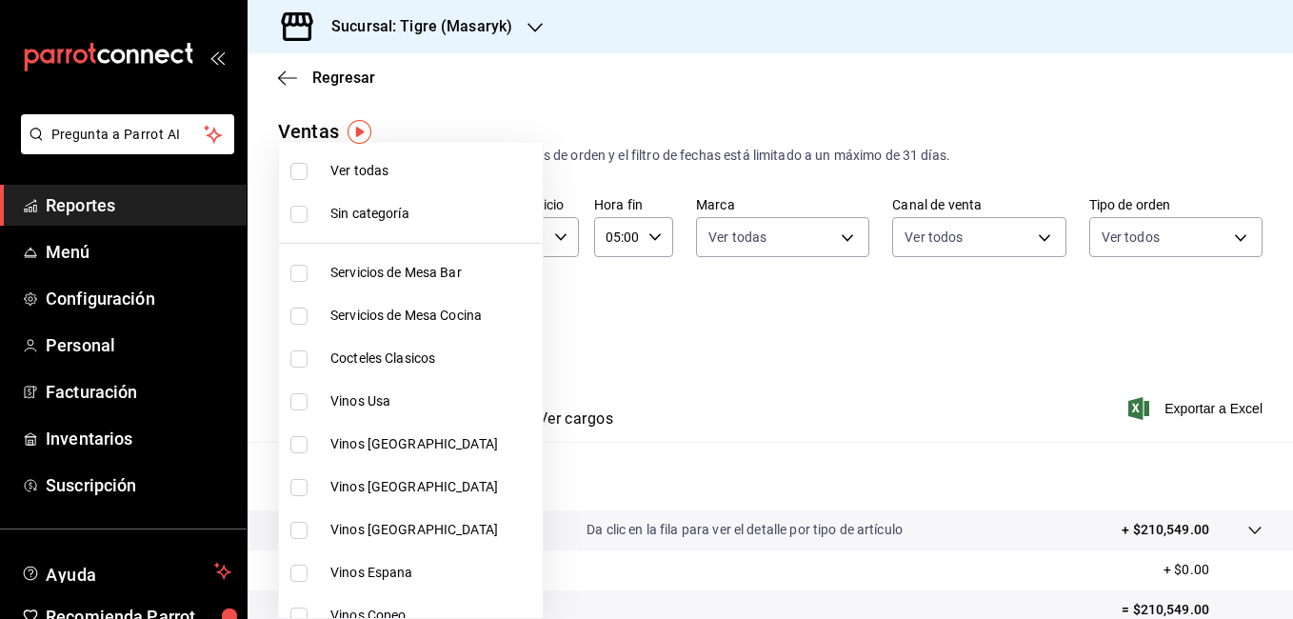
click at [376, 389] on li "Vinos Usa" at bounding box center [411, 401] width 264 height 43
type input "da111d8b-17b1-40ef-85d7-d142c425879c"
checkbox input "true"
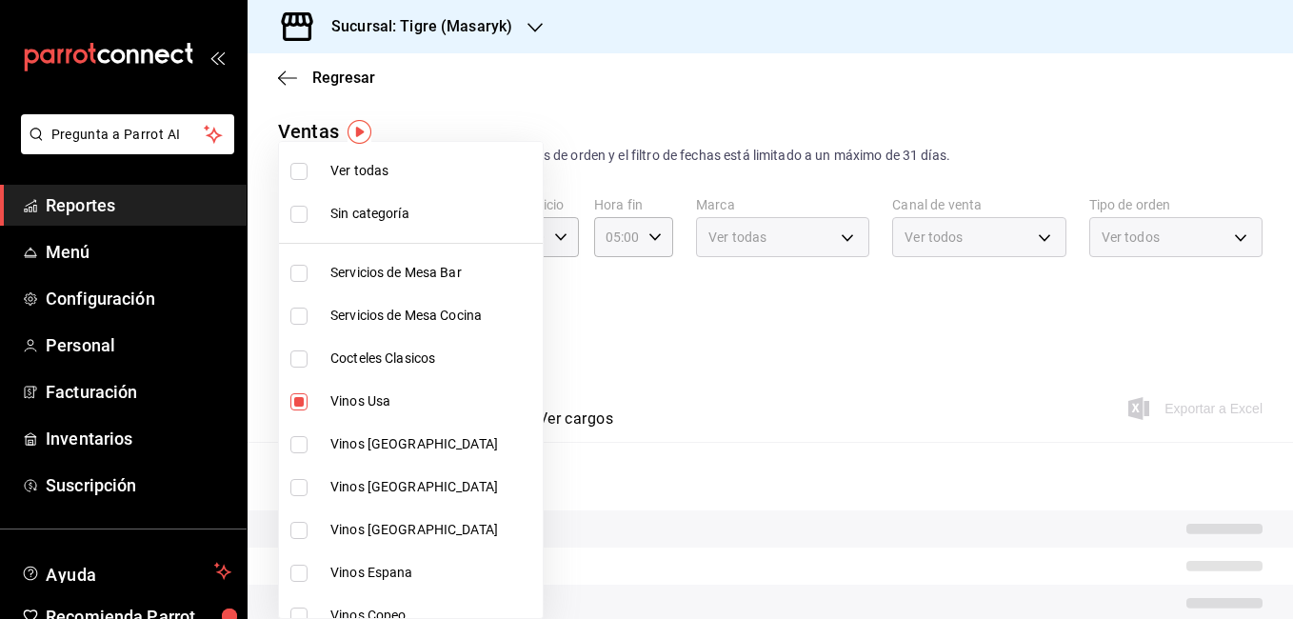
click at [363, 434] on span "Vinos Uruguay" at bounding box center [432, 444] width 205 height 20
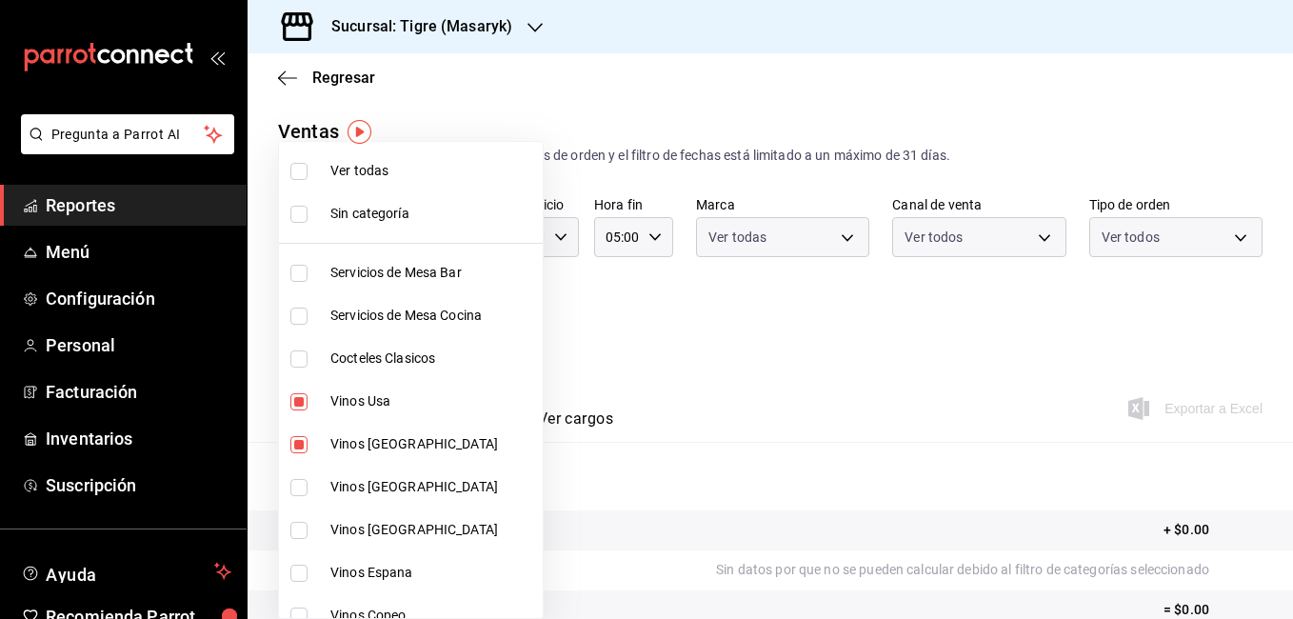
type input "da111d8b-17b1-40ef-85d7-d142c425879c,57fa0ecf-a0c4-4225-b634-0bd42df937a1"
checkbox input "true"
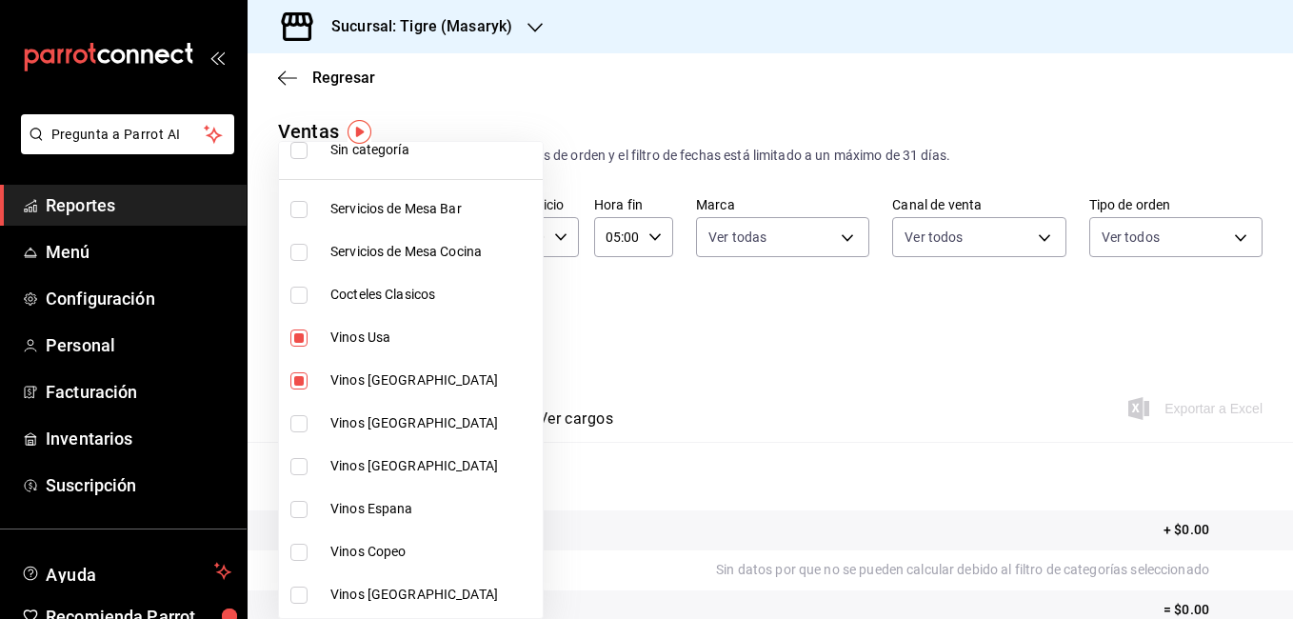
click at [362, 415] on span "Vinos Mexico" at bounding box center [432, 423] width 205 height 20
type input "da111d8b-17b1-40ef-85d7-d142c425879c,57fa0ecf-a0c4-4225-b634-0bd42df937a1,8e2b4…"
checkbox input "true"
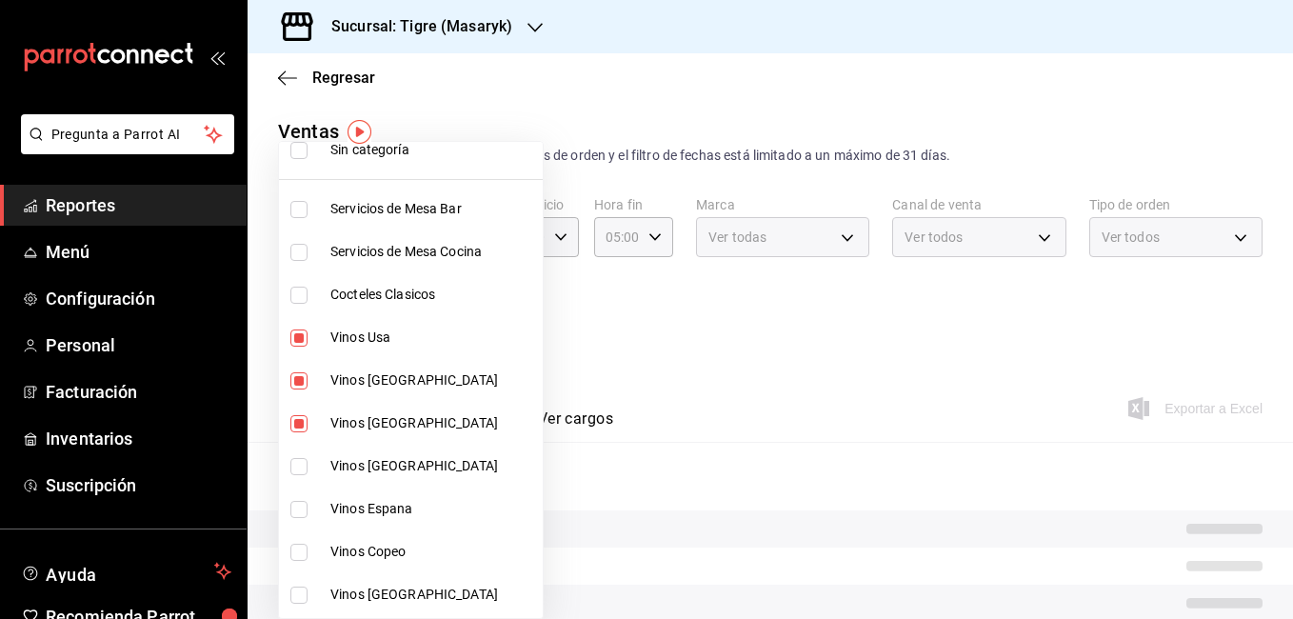
click at [358, 459] on span "Vinos Italia" at bounding box center [432, 466] width 205 height 20
type input "da111d8b-17b1-40ef-85d7-d142c425879c,57fa0ecf-a0c4-4225-b634-0bd42df937a1,8e2b4…"
checkbox input "true"
click at [363, 498] on li "Vinos Espana" at bounding box center [411, 508] width 264 height 43
type input "da111d8b-17b1-40ef-85d7-d142c425879c,57fa0ecf-a0c4-4225-b634-0bd42df937a1,8e2b4…"
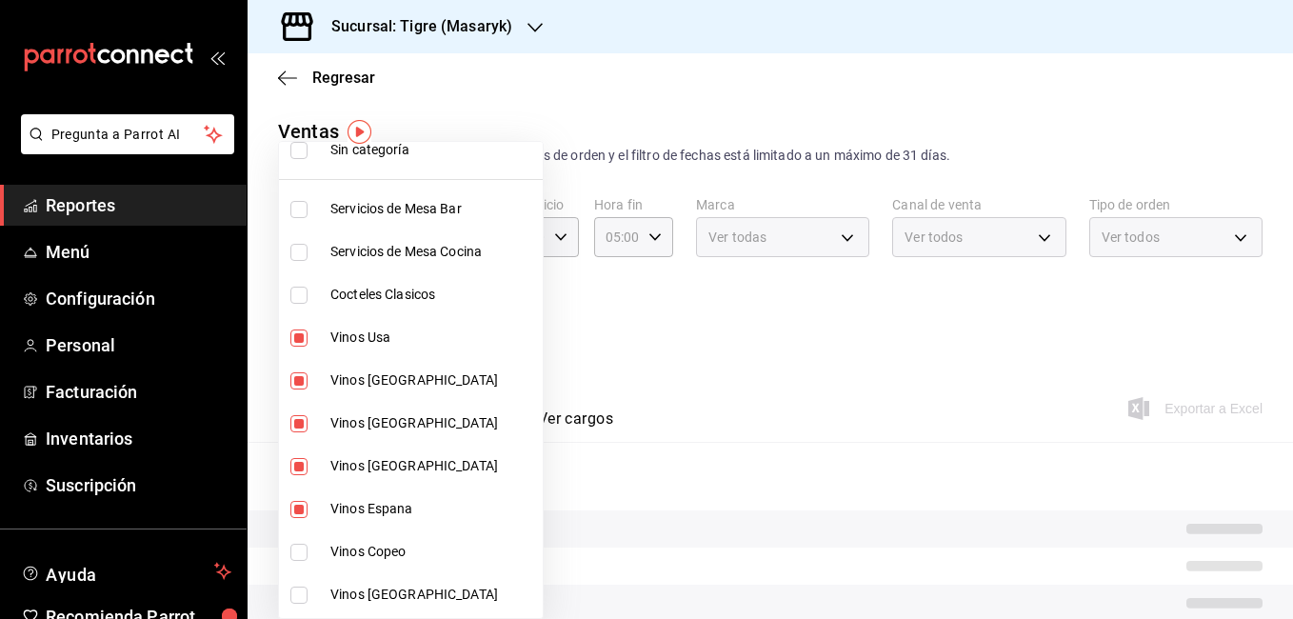
checkbox input "true"
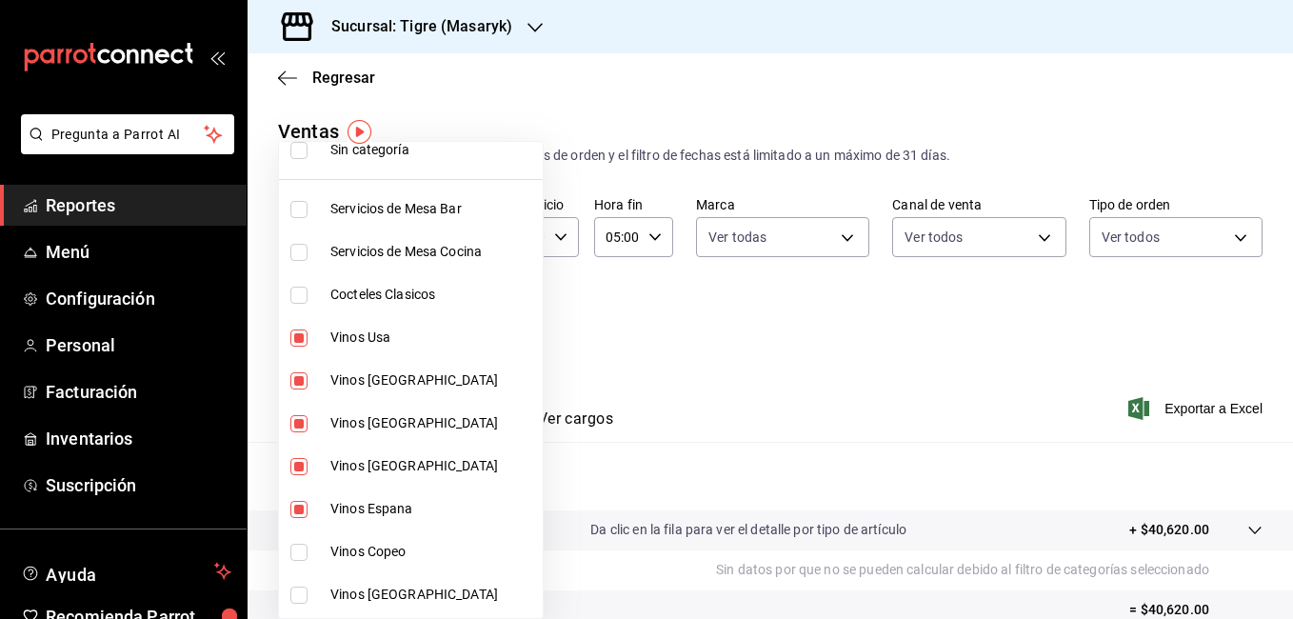
drag, startPoint x: 352, startPoint y: 545, endPoint x: 368, endPoint y: 518, distance: 31.2
click at [353, 545] on span "Vinos Copeo" at bounding box center [432, 552] width 205 height 20
type input "da111d8b-17b1-40ef-85d7-d142c425879c,57fa0ecf-a0c4-4225-b634-0bd42df937a1,8e2b4…"
checkbox input "true"
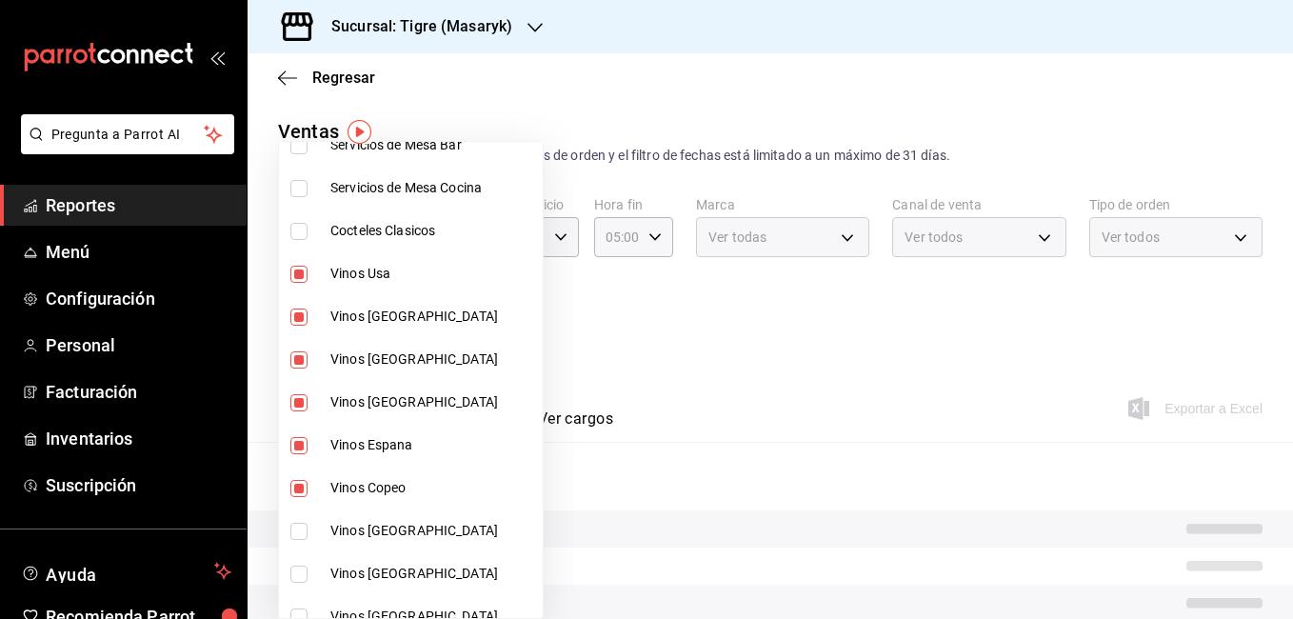
scroll to position [190, 0]
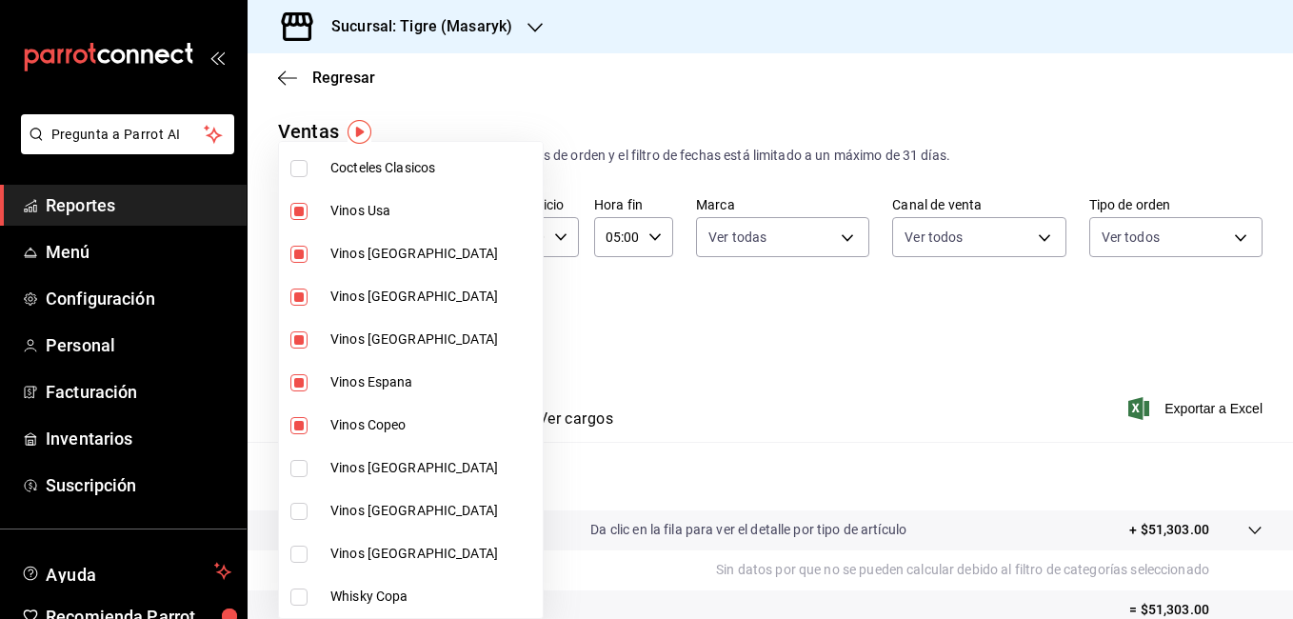
click at [372, 465] on span "Vinos Chile" at bounding box center [432, 468] width 205 height 20
type input "da111d8b-17b1-40ef-85d7-d142c425879c,57fa0ecf-a0c4-4225-b634-0bd42df937a1,8e2b4…"
checkbox input "true"
click at [369, 504] on span "Vinos Argentina" at bounding box center [432, 511] width 205 height 20
type input "da111d8b-17b1-40ef-85d7-d142c425879c,57fa0ecf-a0c4-4225-b634-0bd42df937a1,8e2b4…"
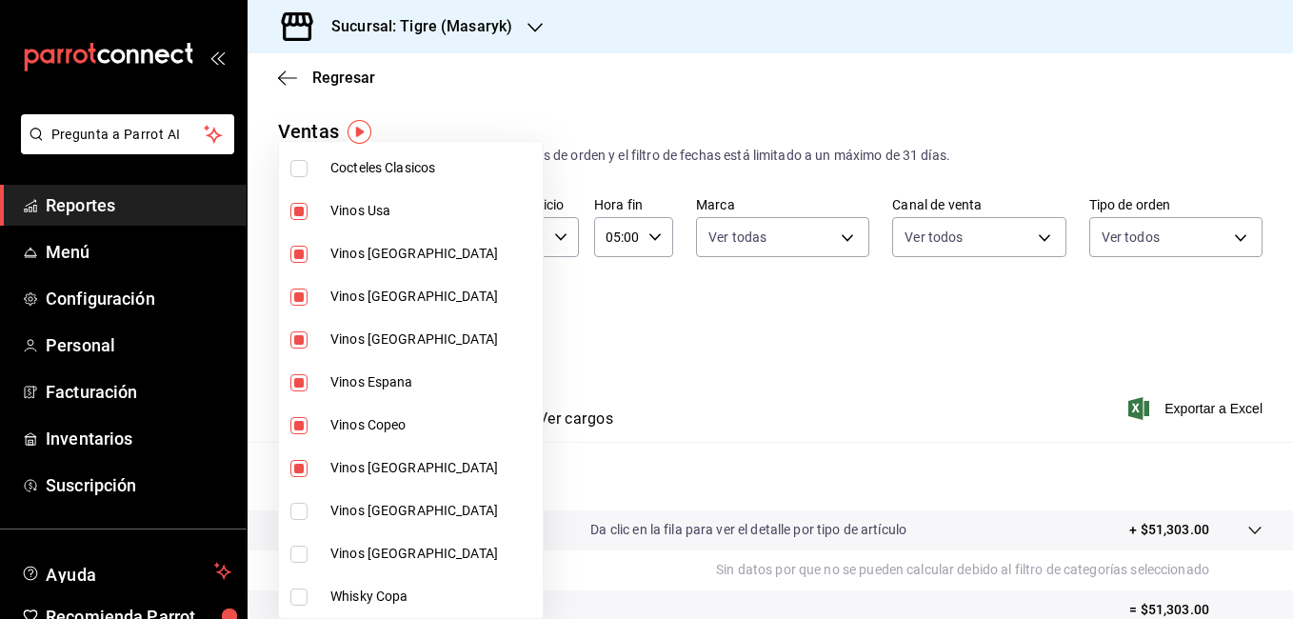
checkbox input "true"
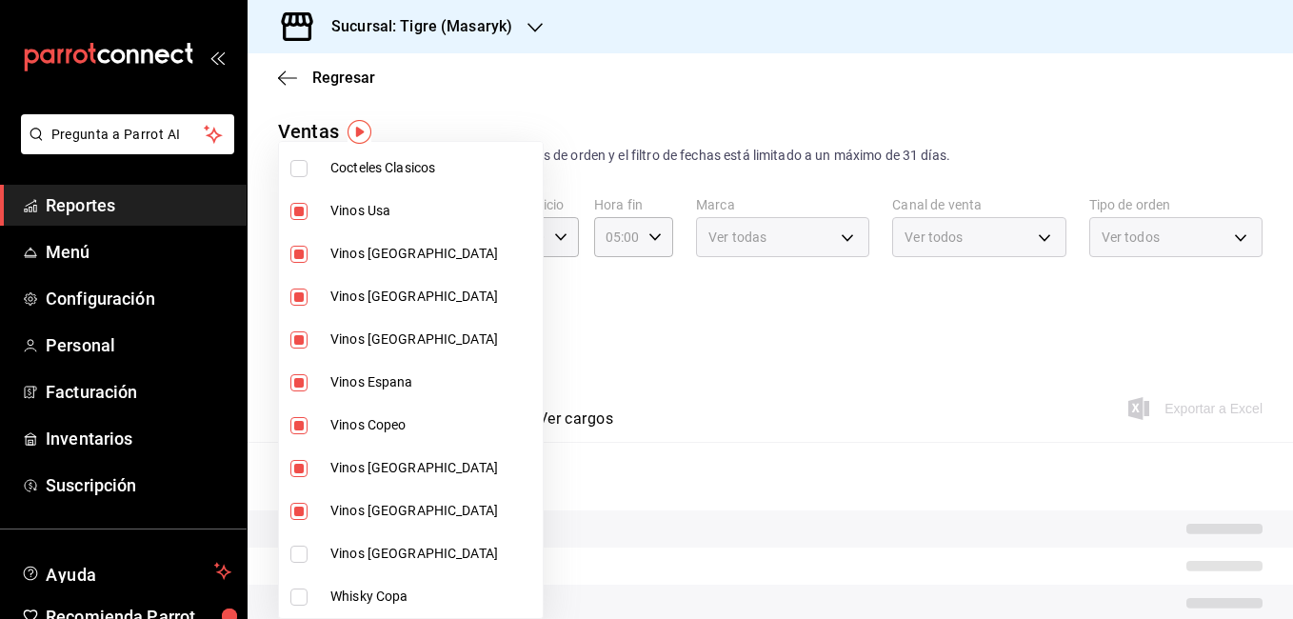
click at [374, 545] on span "Vinos Francia" at bounding box center [432, 554] width 205 height 20
type input "da111d8b-17b1-40ef-85d7-d142c425879c,57fa0ecf-a0c4-4225-b634-0bd42df937a1,8e2b4…"
checkbox input "true"
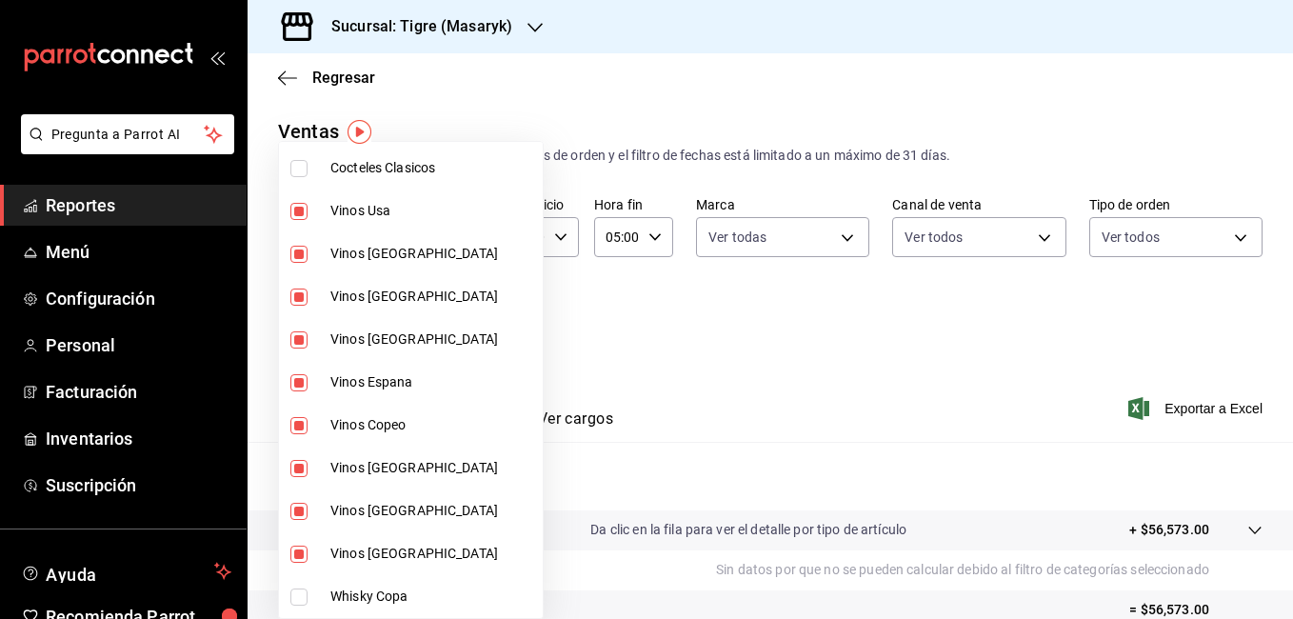
click at [1284, 605] on div at bounding box center [646, 309] width 1293 height 619
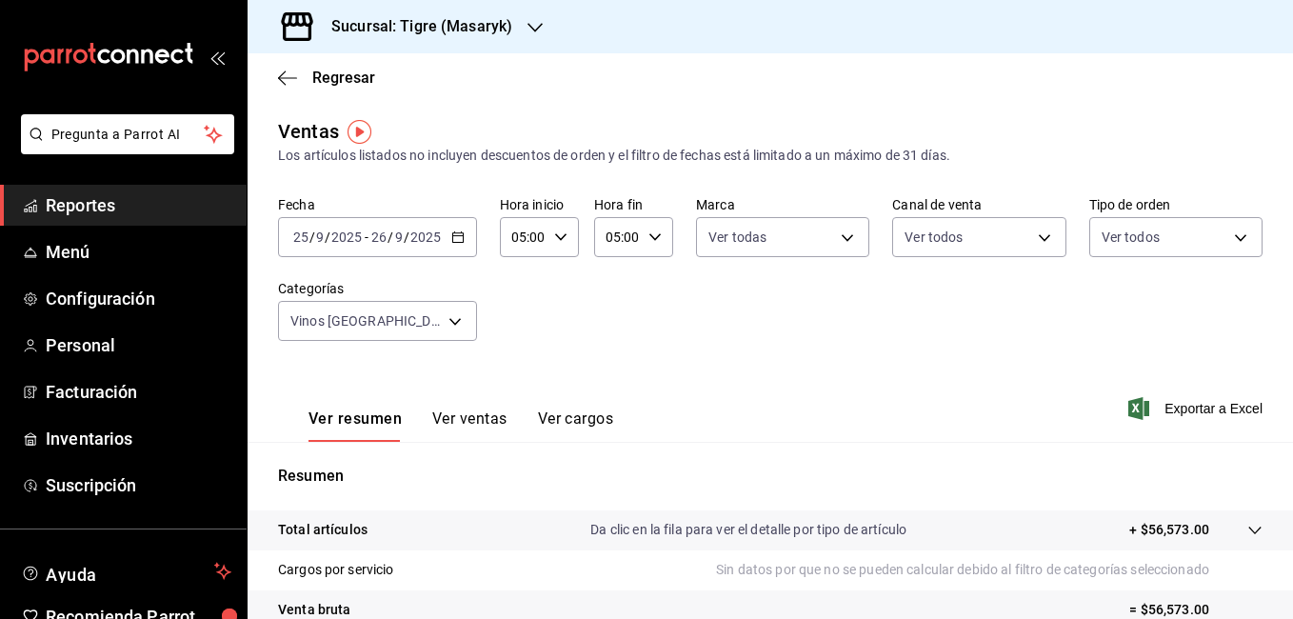
click at [1282, 603] on div "Ver todas Sin categoría Servicios de Mesa Bar Servicios de Mesa Cocina Cocteles…" at bounding box center [646, 309] width 1293 height 619
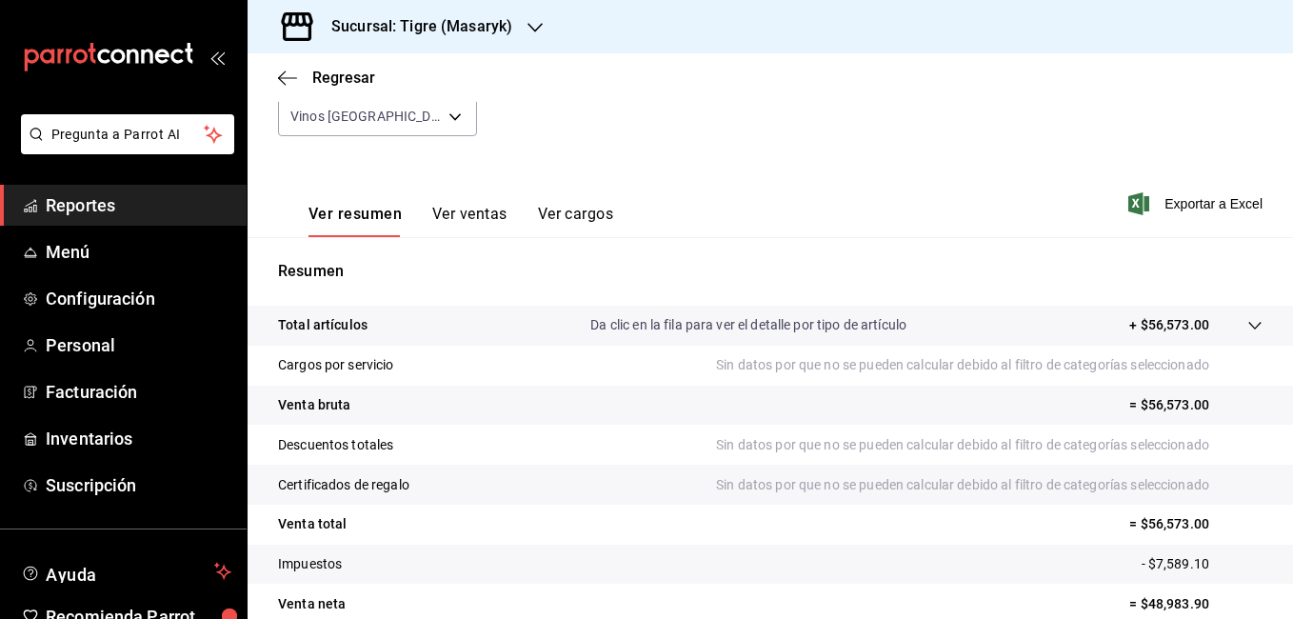
scroll to position [293, 0]
